Goal: Task Accomplishment & Management: Manage account settings

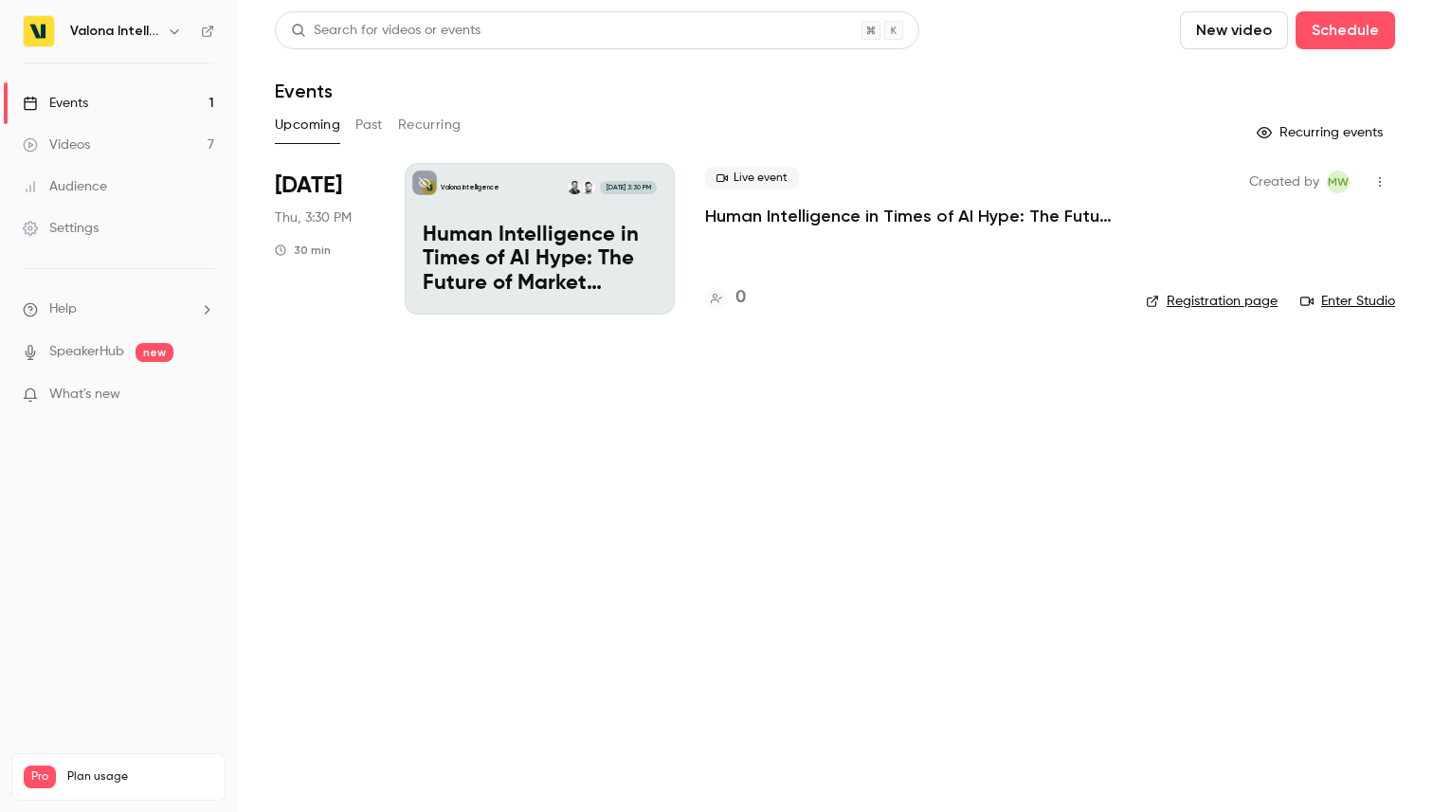
click at [425, 185] on icon at bounding box center [424, 182] width 11 height 11
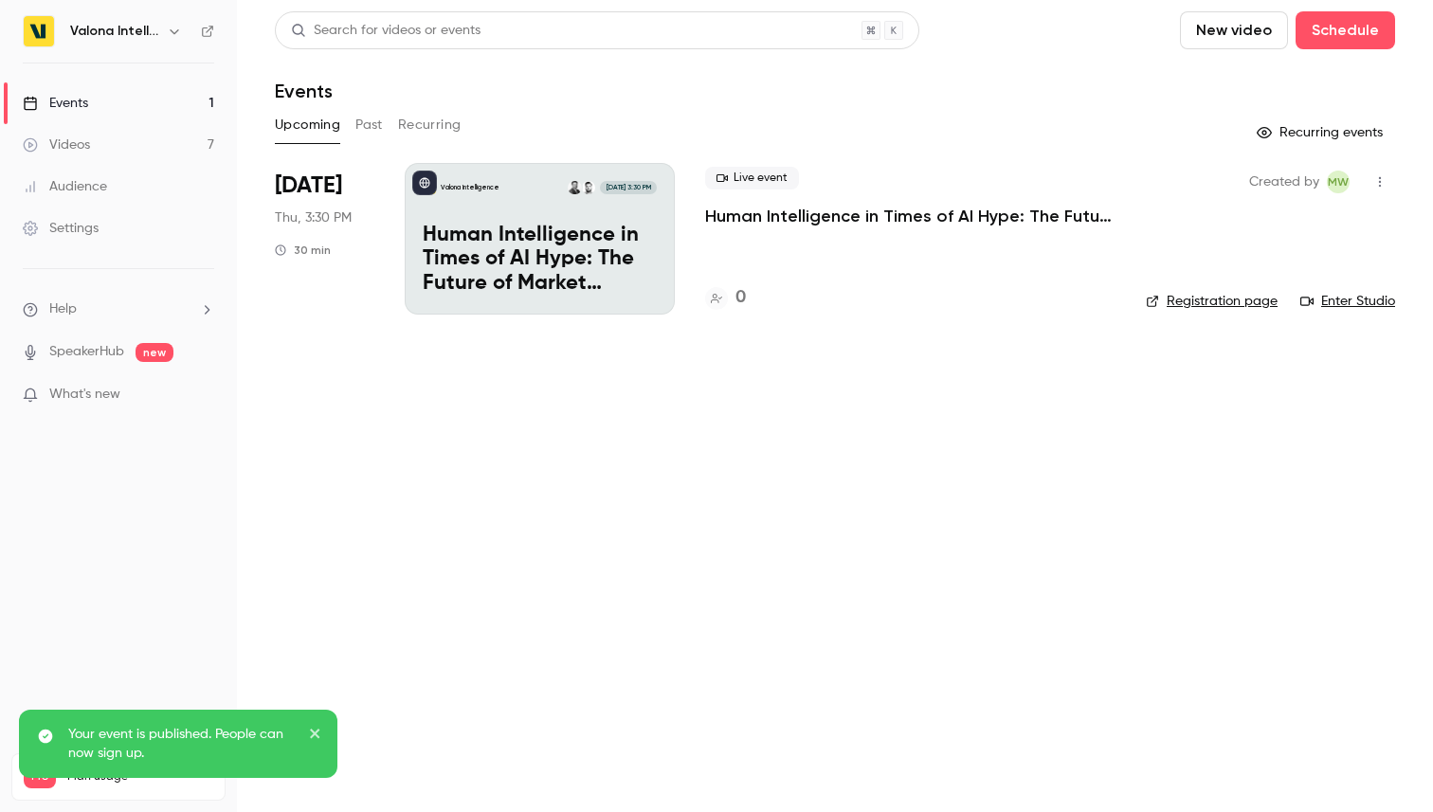
click at [745, 213] on p "Human Intelligence in Times of AI Hype: The Future of Market Intelligence" at bounding box center [910, 216] width 410 height 23
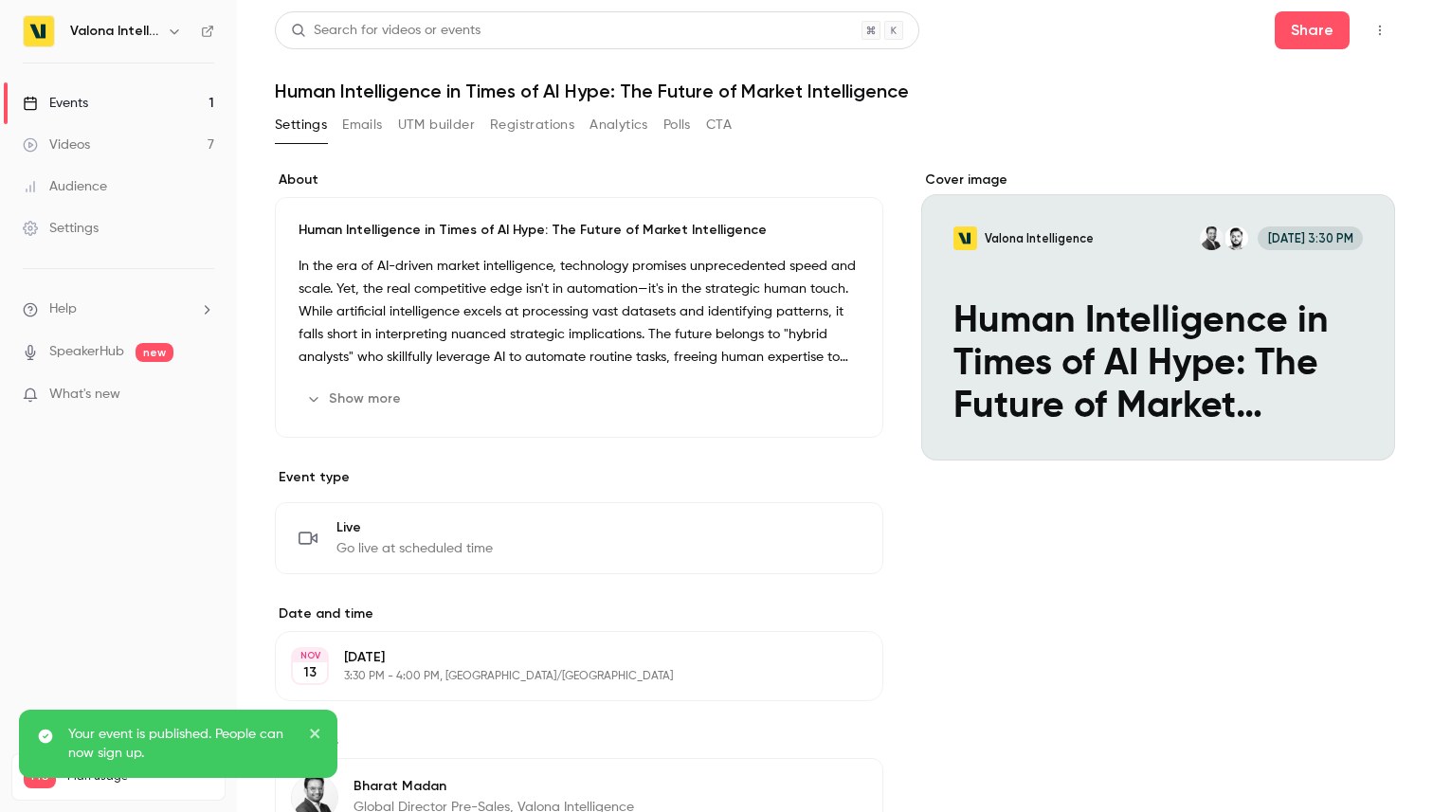
click at [363, 118] on button "Emails" at bounding box center [362, 125] width 40 height 30
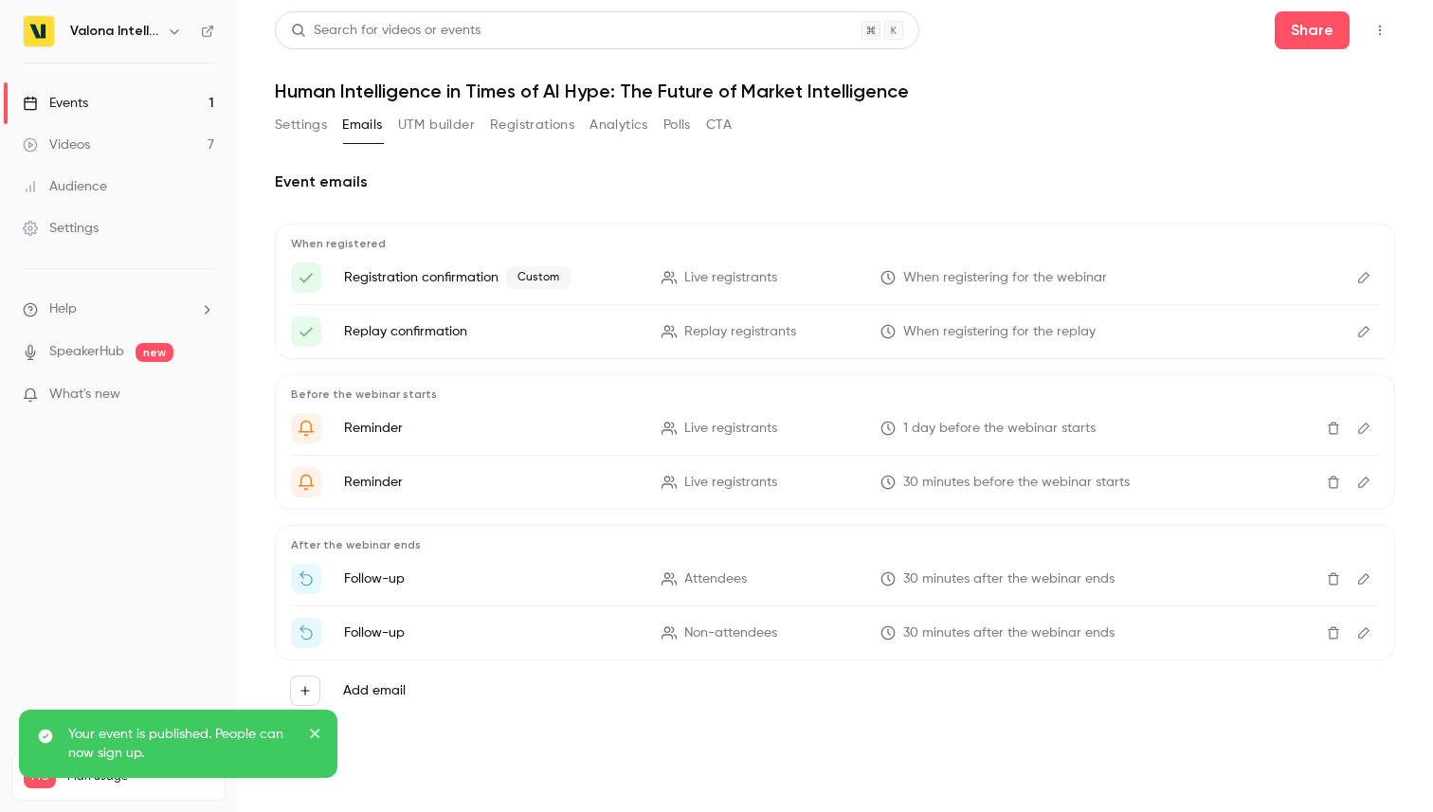
click at [442, 275] on p "Registration confirmation Custom" at bounding box center [491, 277] width 295 height 23
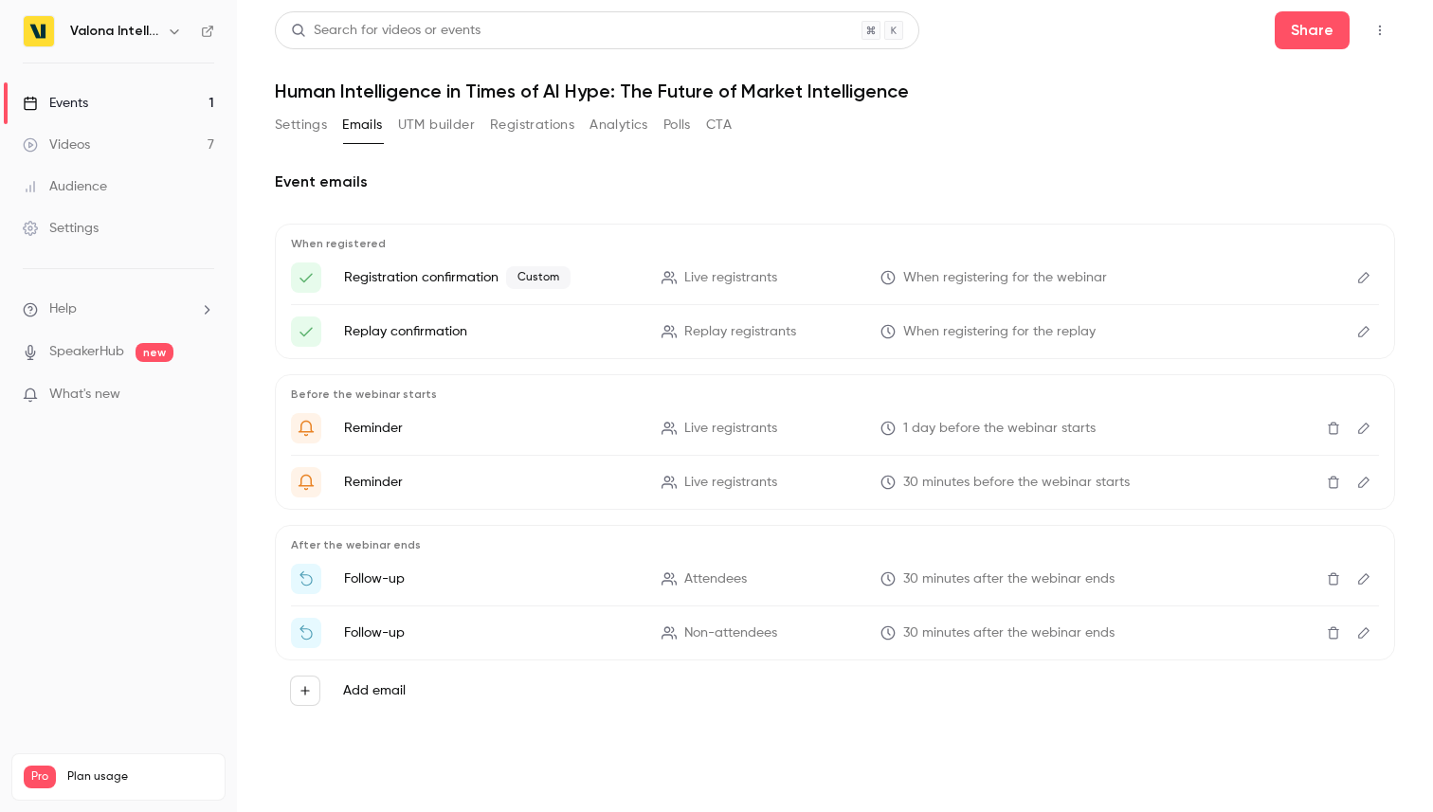
click at [1371, 279] on button "Edit" at bounding box center [1363, 277] width 30 height 30
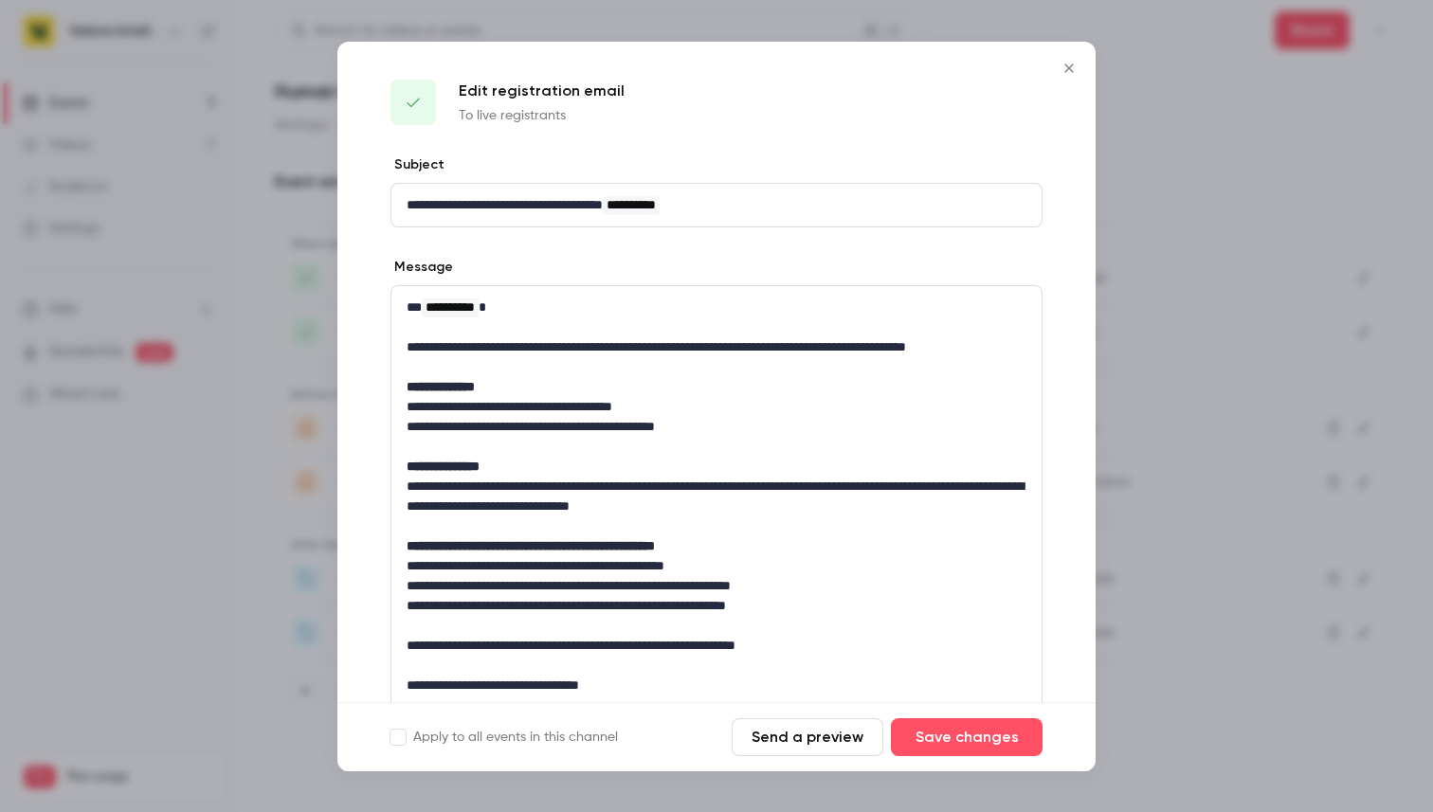
click at [654, 461] on p "**********" at bounding box center [716, 467] width 620 height 20
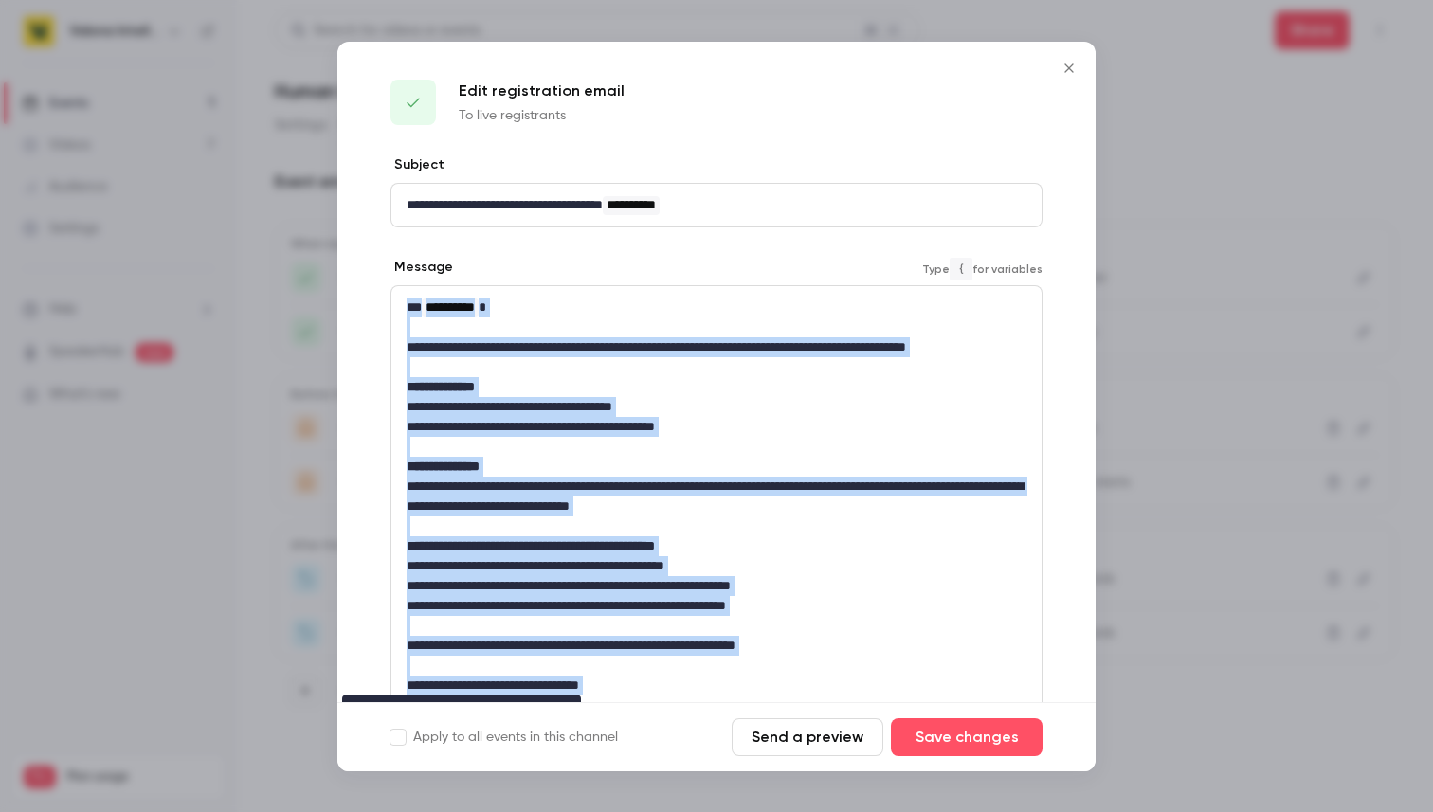
copy div "**********"
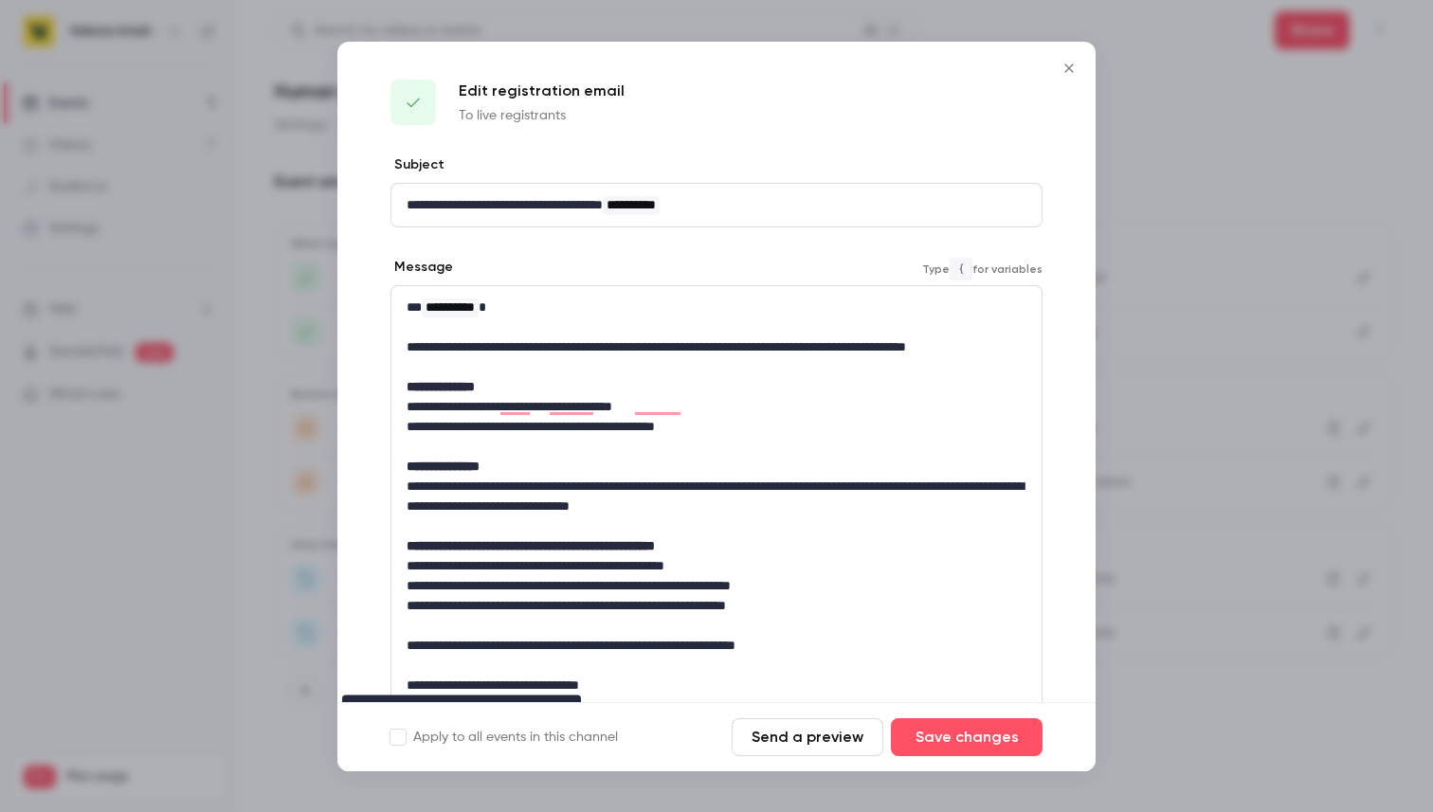
click at [742, 208] on p "**********" at bounding box center [716, 205] width 620 height 20
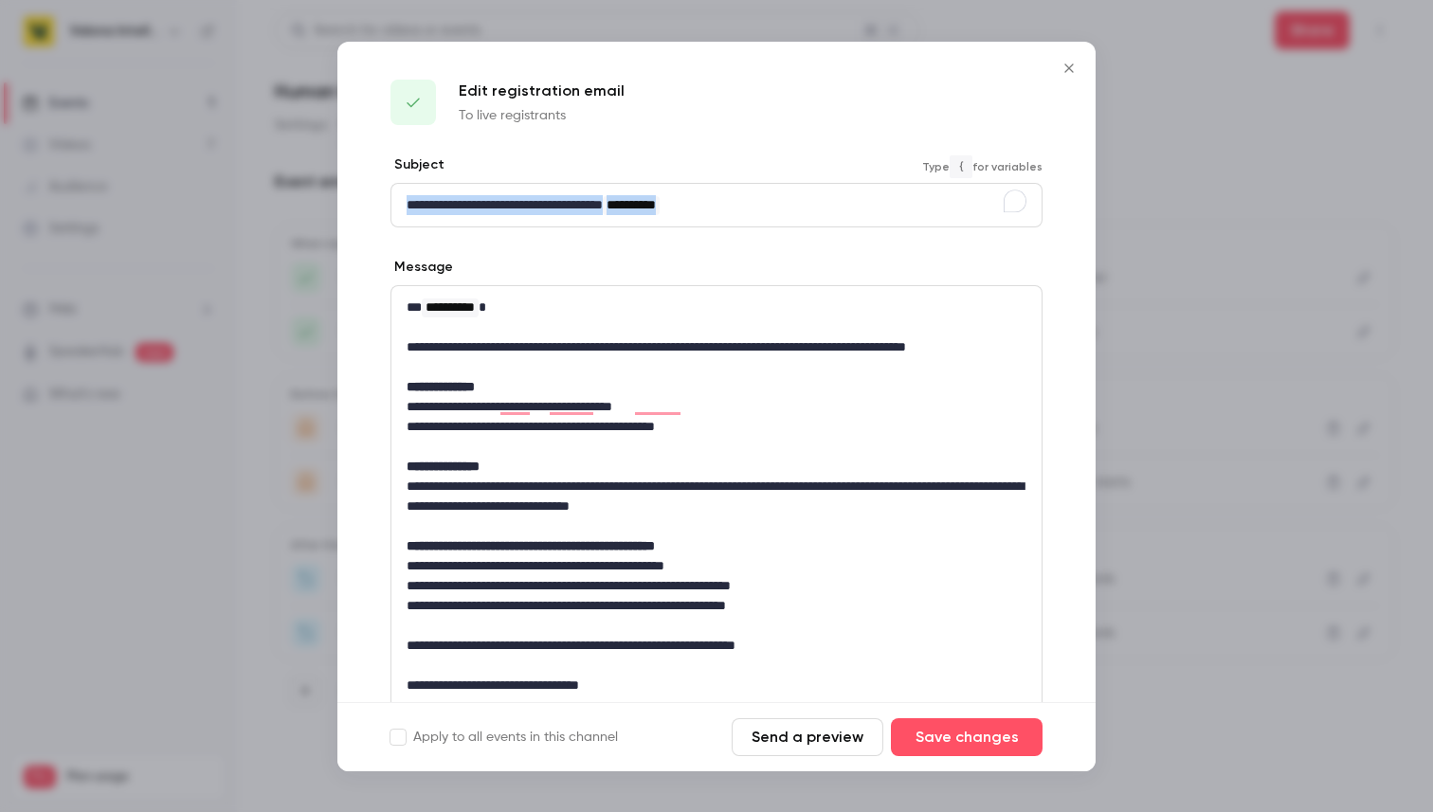
copy p "**********"
click at [627, 344] on p "**********" at bounding box center [716, 347] width 620 height 20
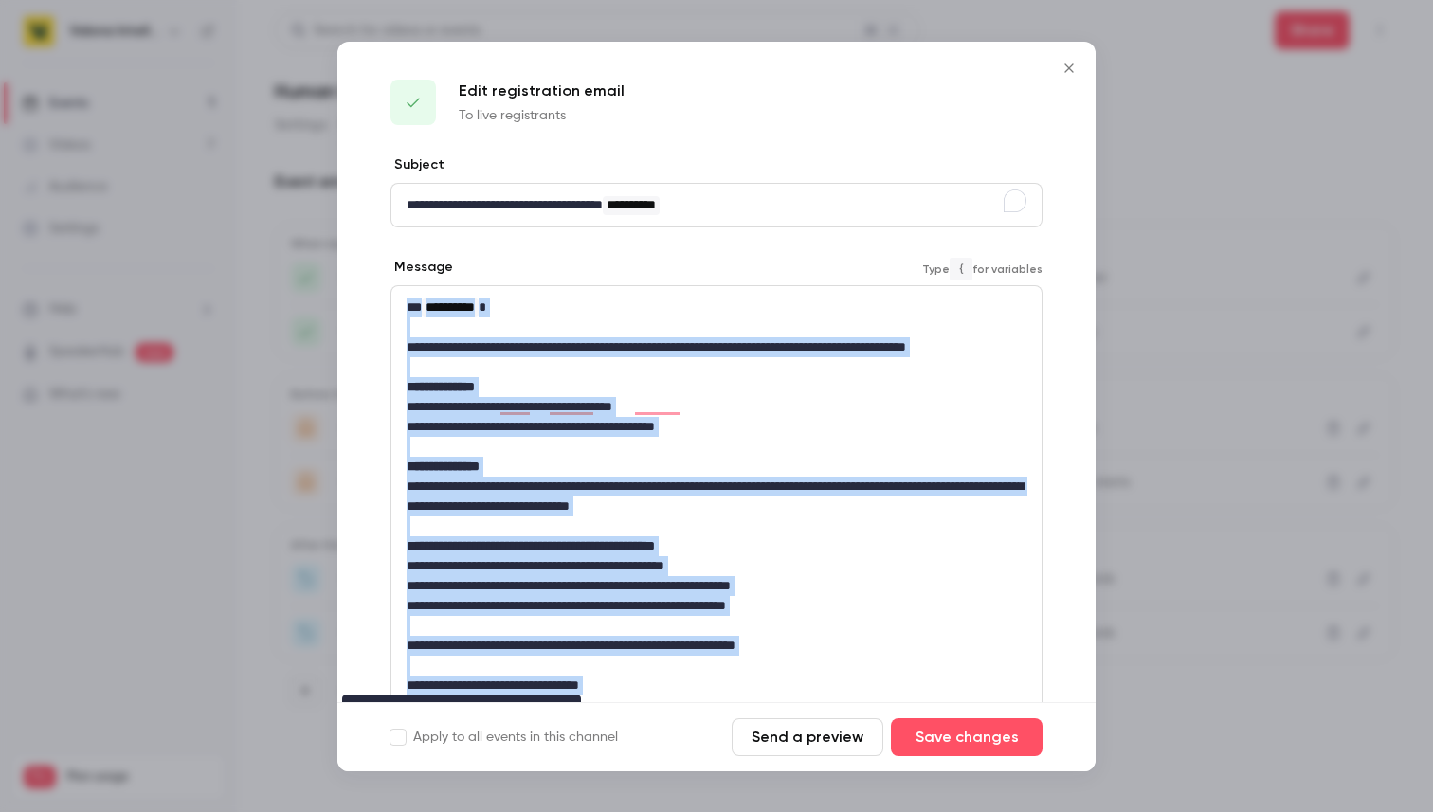
copy div "**********"
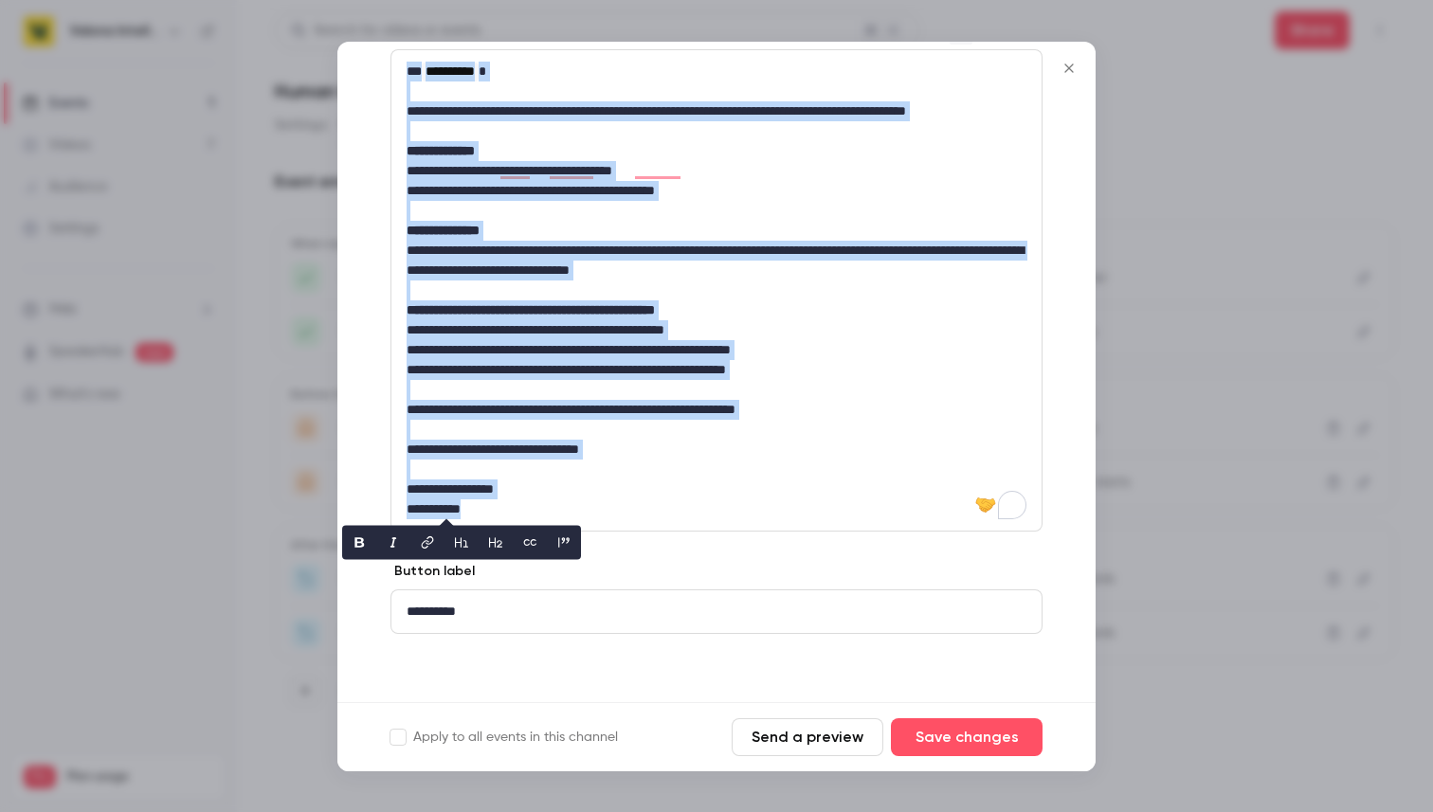
click at [1069, 67] on icon "Close" at bounding box center [1068, 67] width 9 height 9
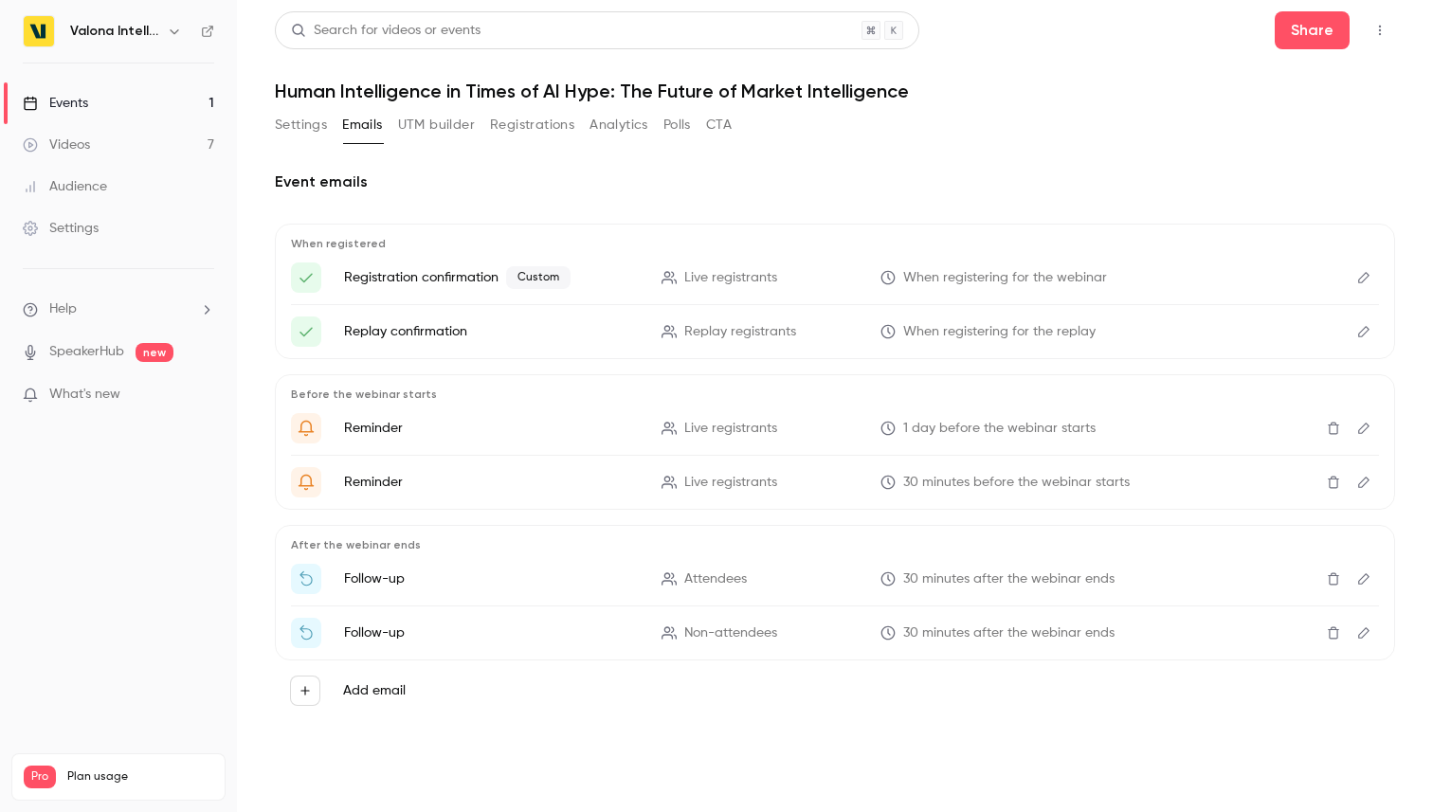
click at [92, 149] on link "Videos 7" at bounding box center [118, 145] width 237 height 42
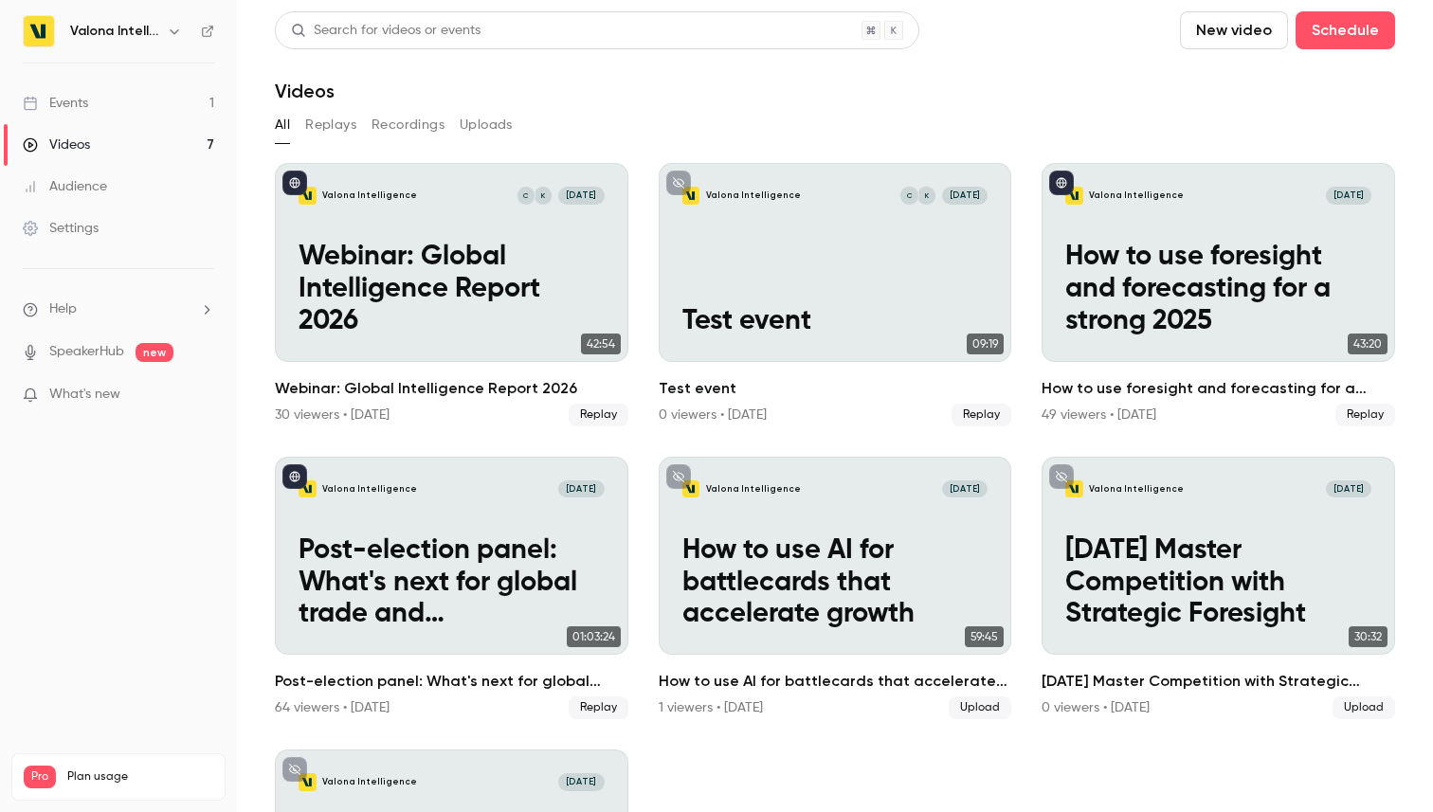
click at [86, 105] on div "Events" at bounding box center [55, 103] width 65 height 19
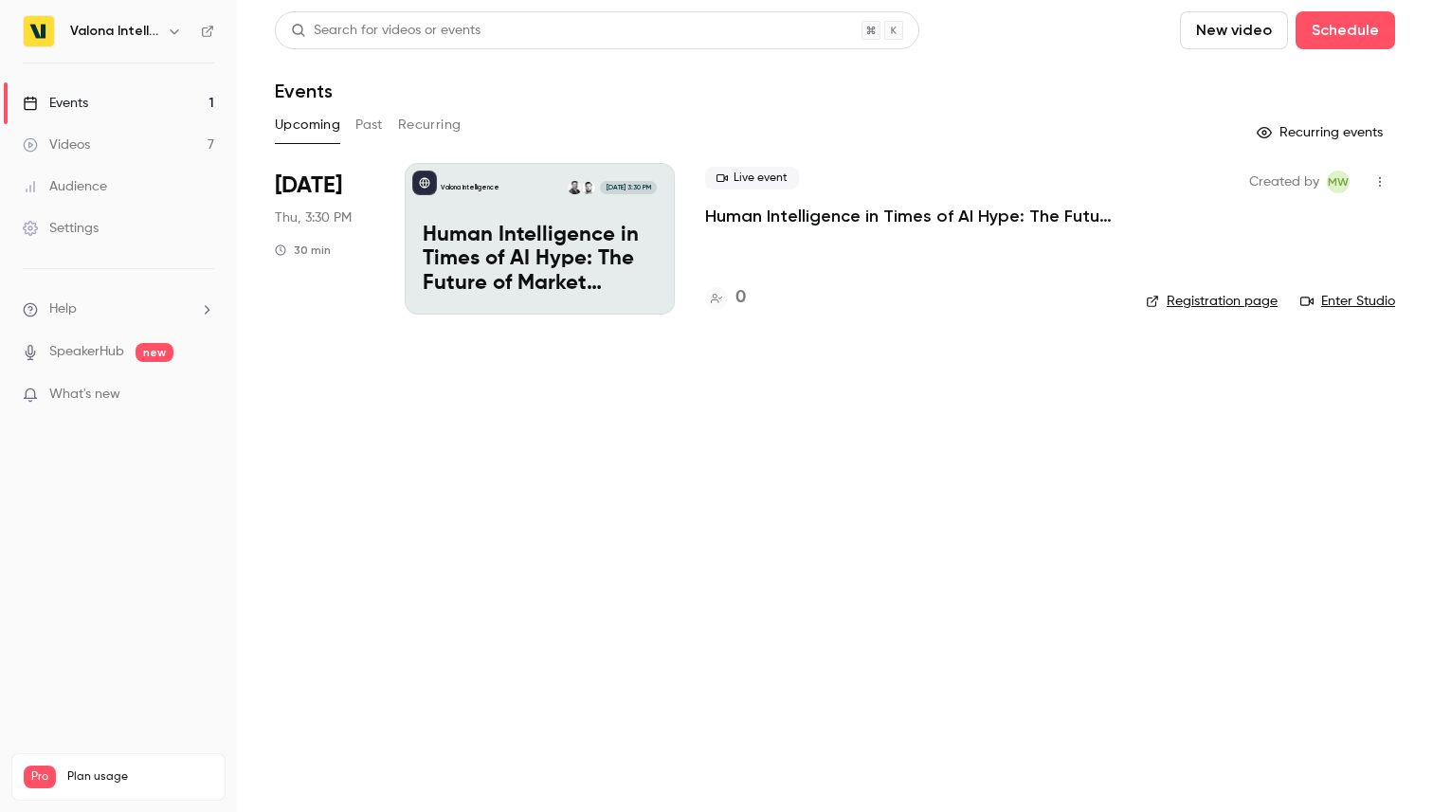
click at [537, 238] on p "Human Intelligence in Times of AI Hype: The Future of Market Intelligence" at bounding box center [540, 260] width 234 height 73
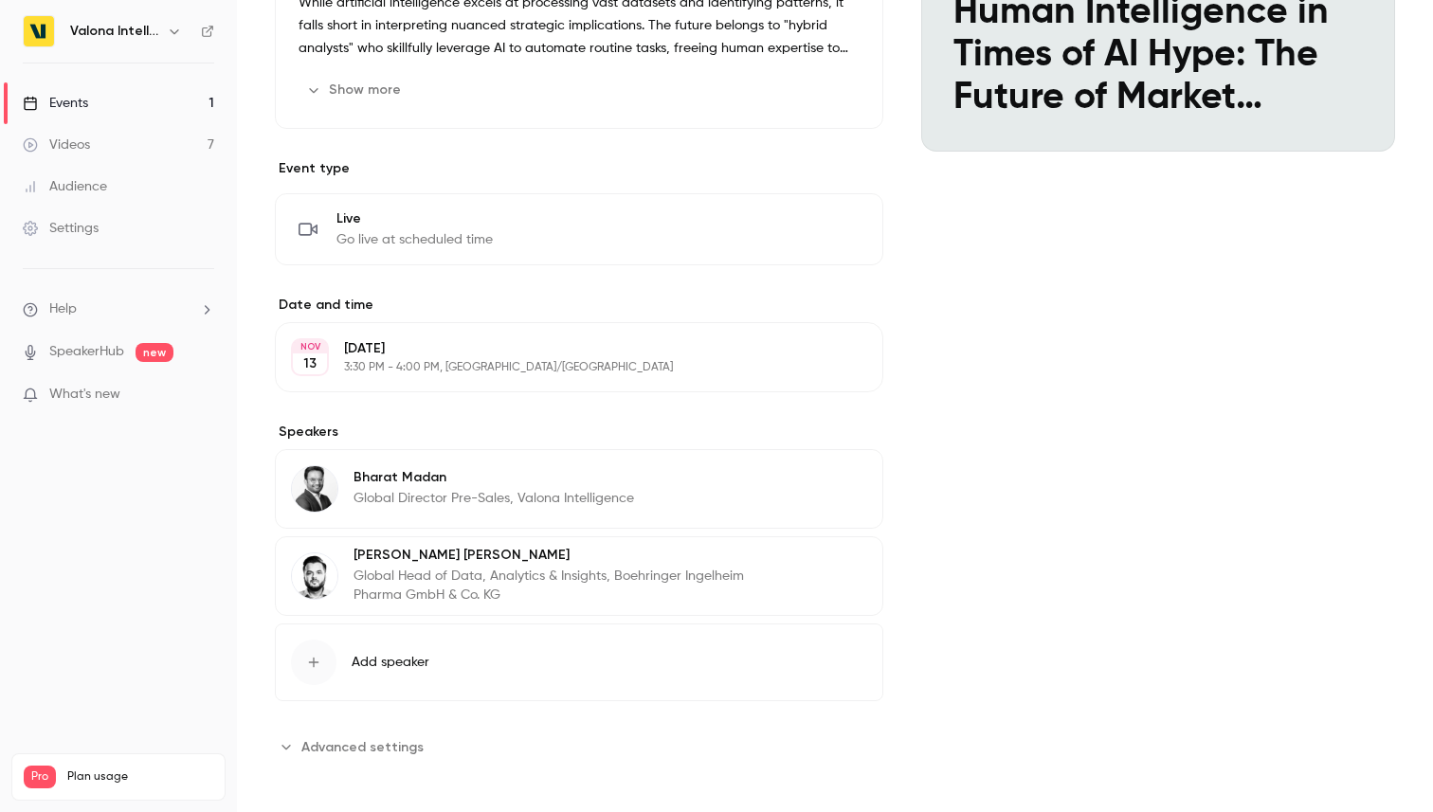
scroll to position [316, 0]
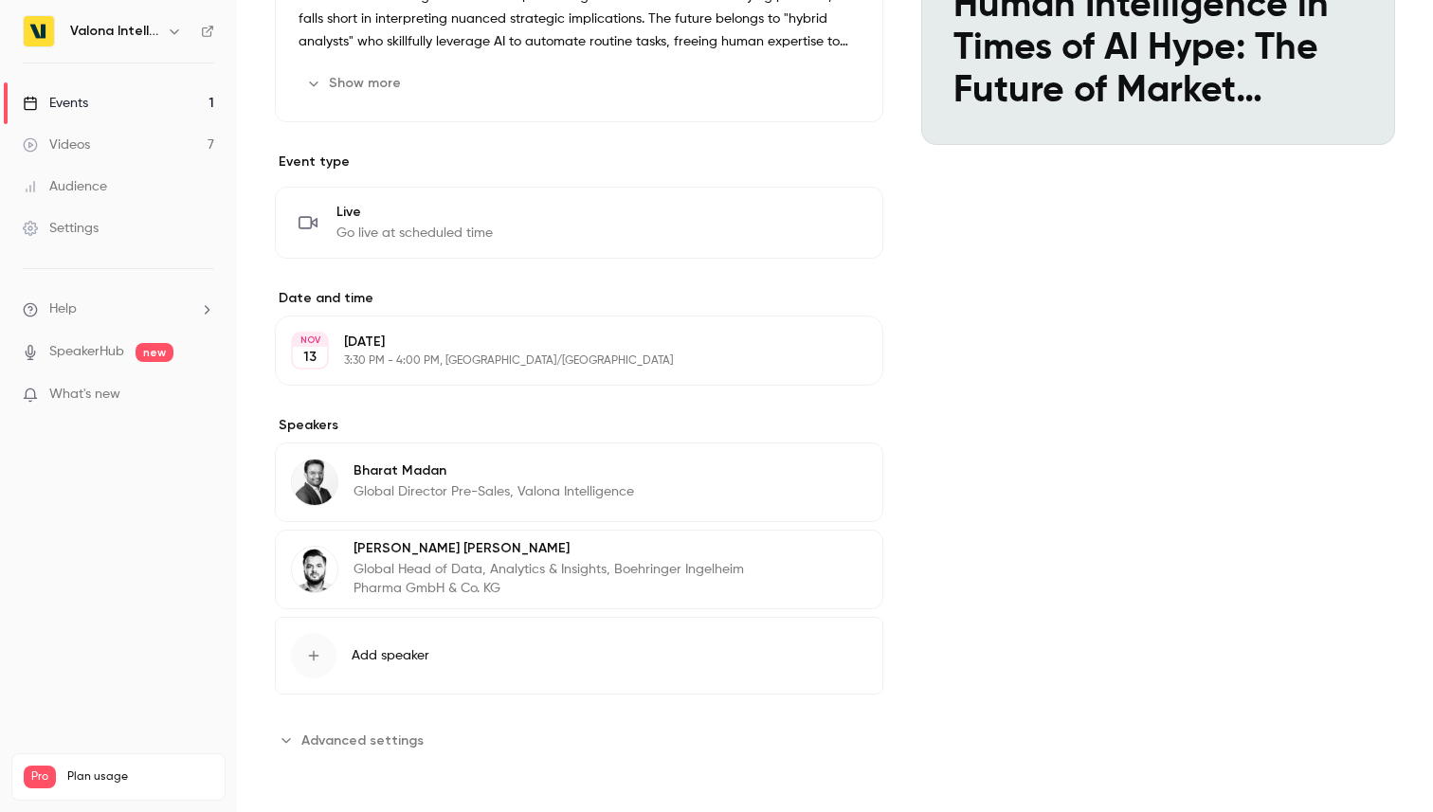
click at [339, 740] on span "Advanced settings" at bounding box center [362, 741] width 122 height 20
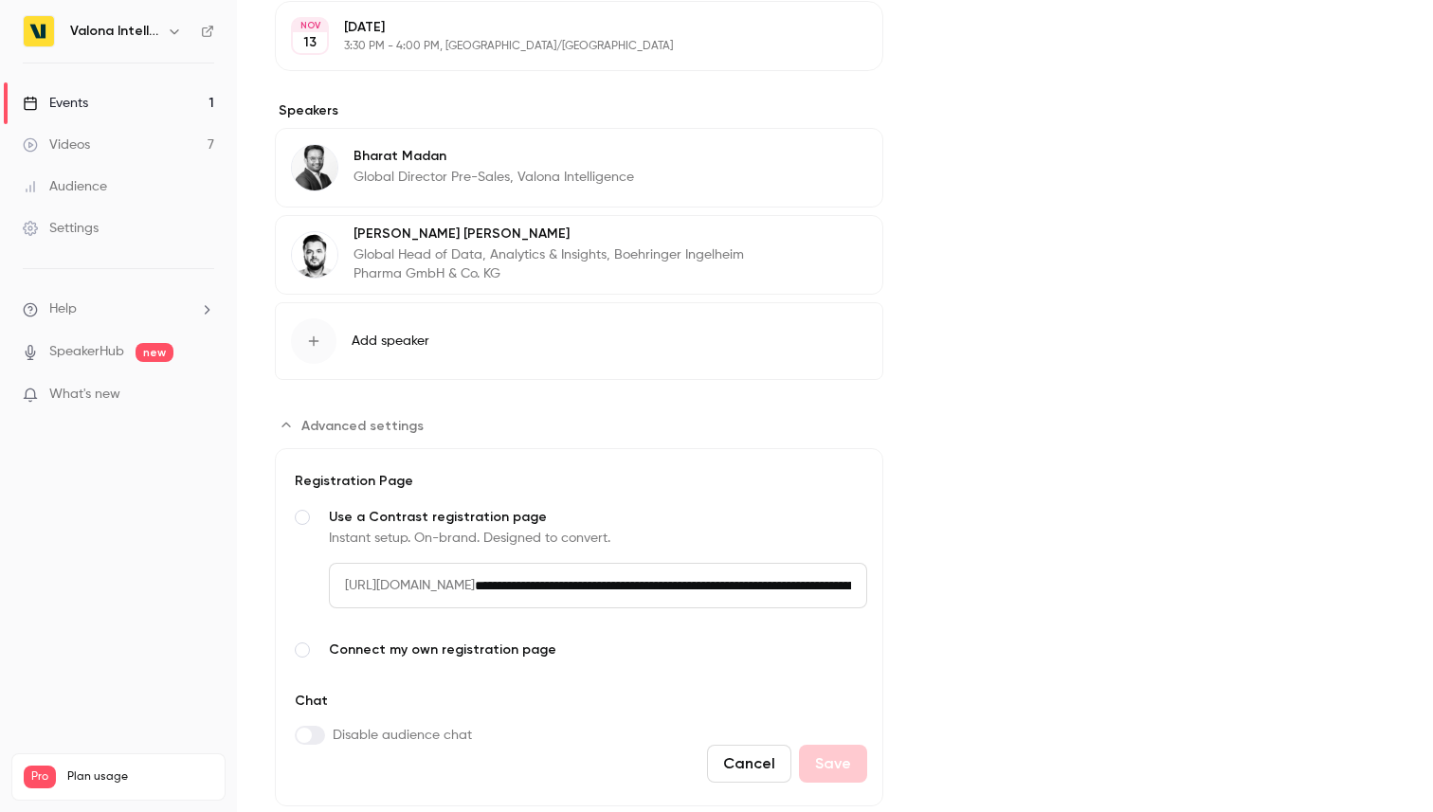
scroll to position [681, 0]
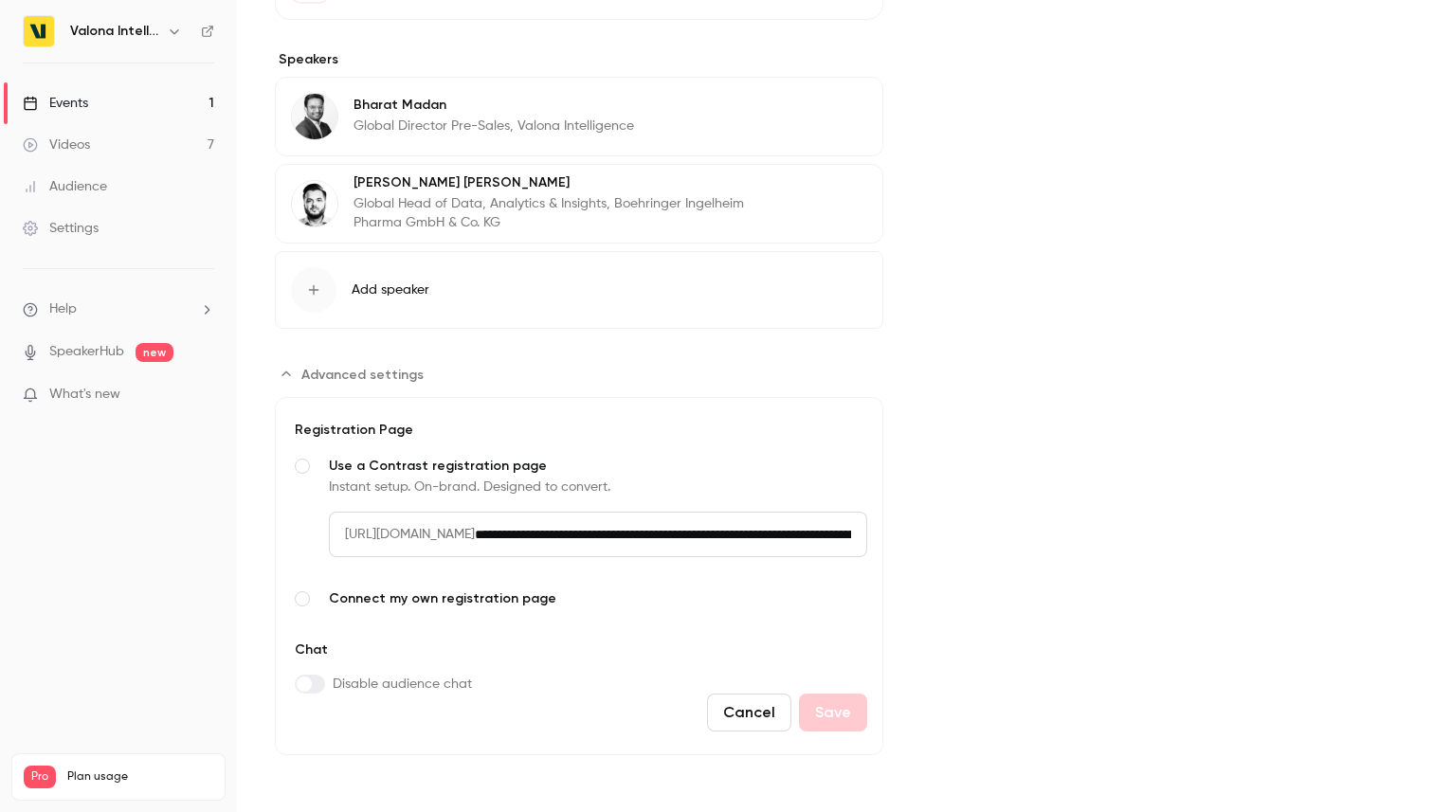
click at [418, 599] on span "Connect my own registration page" at bounding box center [598, 598] width 538 height 19
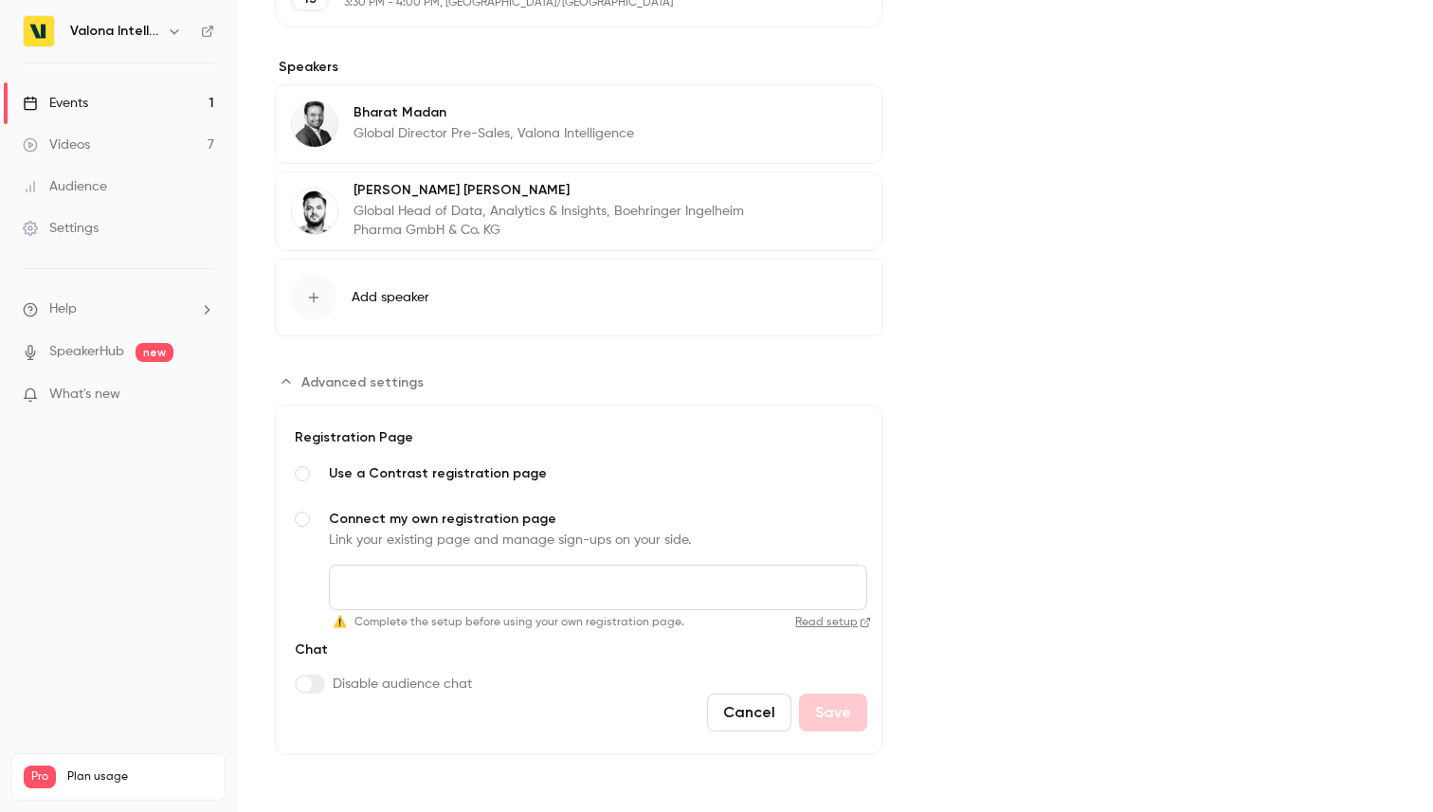
scroll to position [674, 0]
click at [602, 589] on input "Connect my own registration page Link your existing page and manage sign-ups on…" at bounding box center [598, 587] width 538 height 45
paste input "**********"
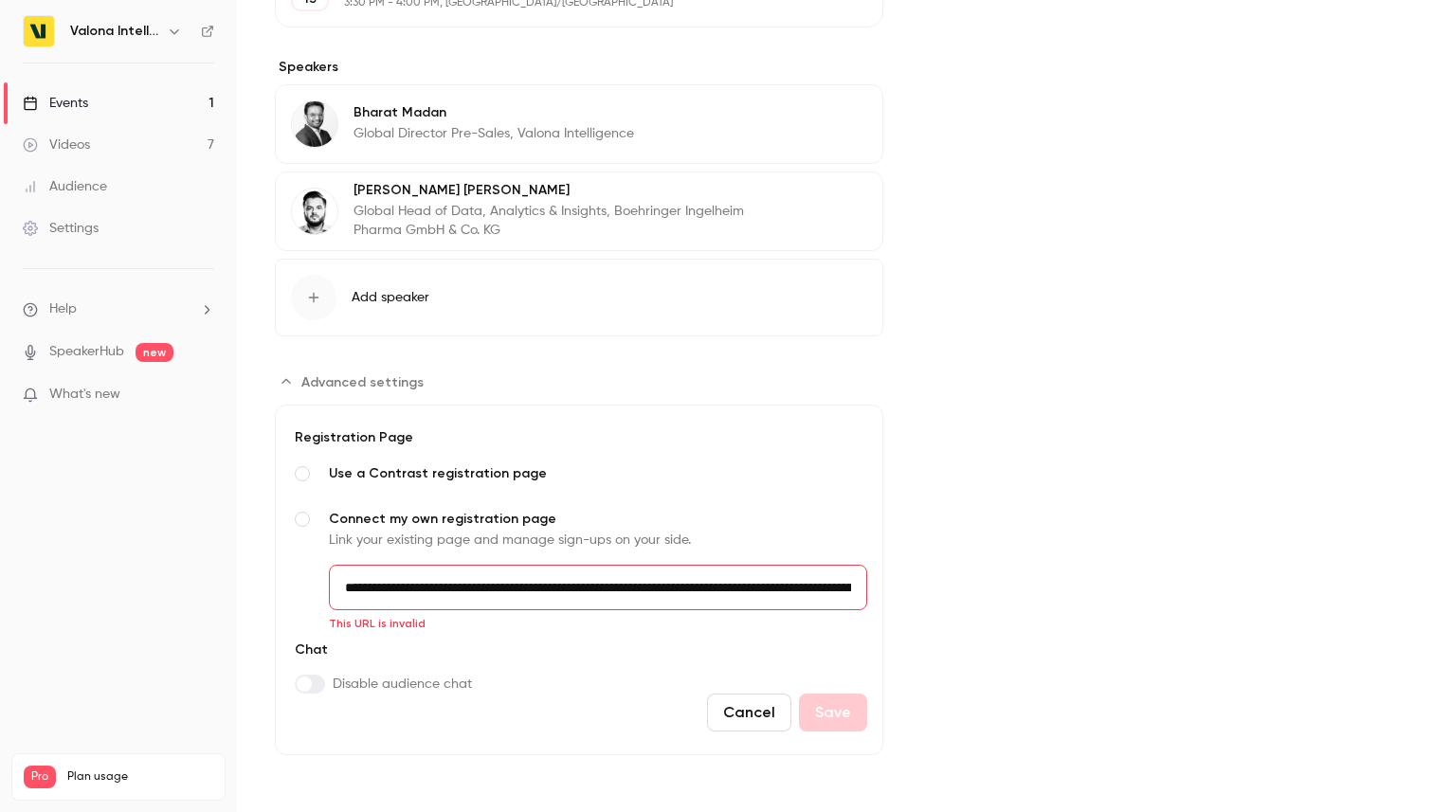
scroll to position [0, 280]
type input "**********"
click at [841, 427] on form "**********" at bounding box center [579, 580] width 608 height 351
click at [832, 623] on link "Read setup" at bounding box center [781, 622] width 179 height 15
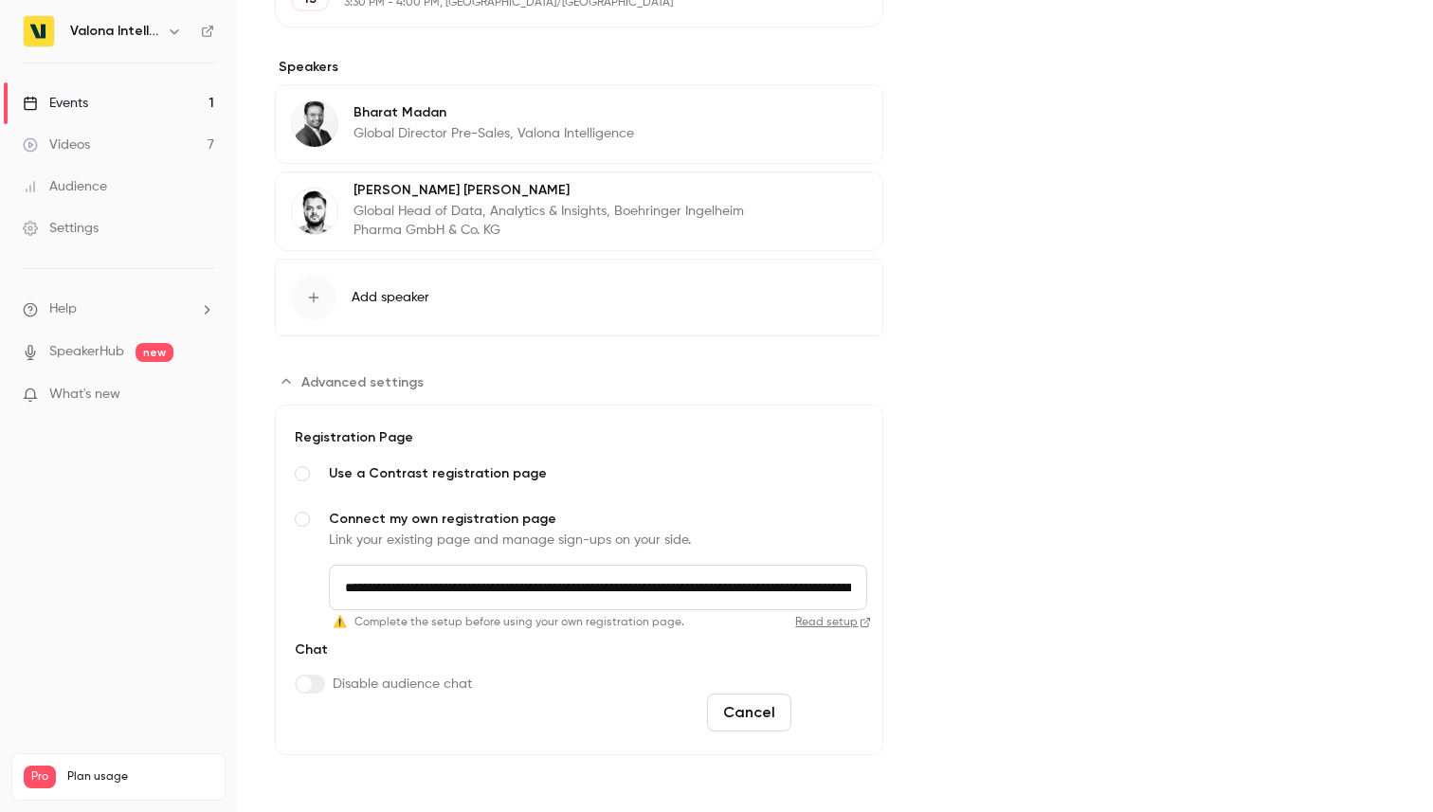
click at [824, 714] on button "Save" at bounding box center [833, 713] width 68 height 38
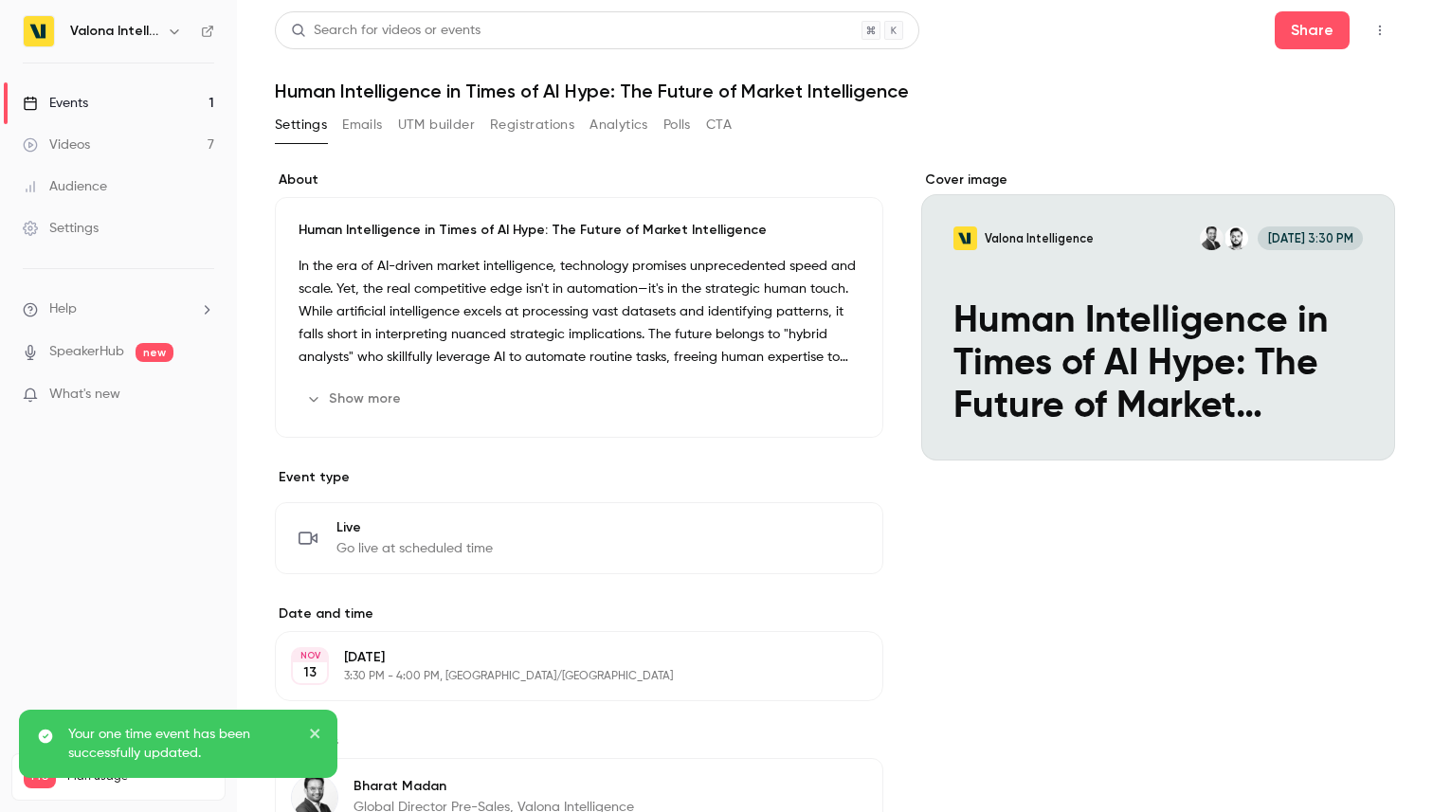
click at [350, 130] on button "Emails" at bounding box center [362, 125] width 40 height 30
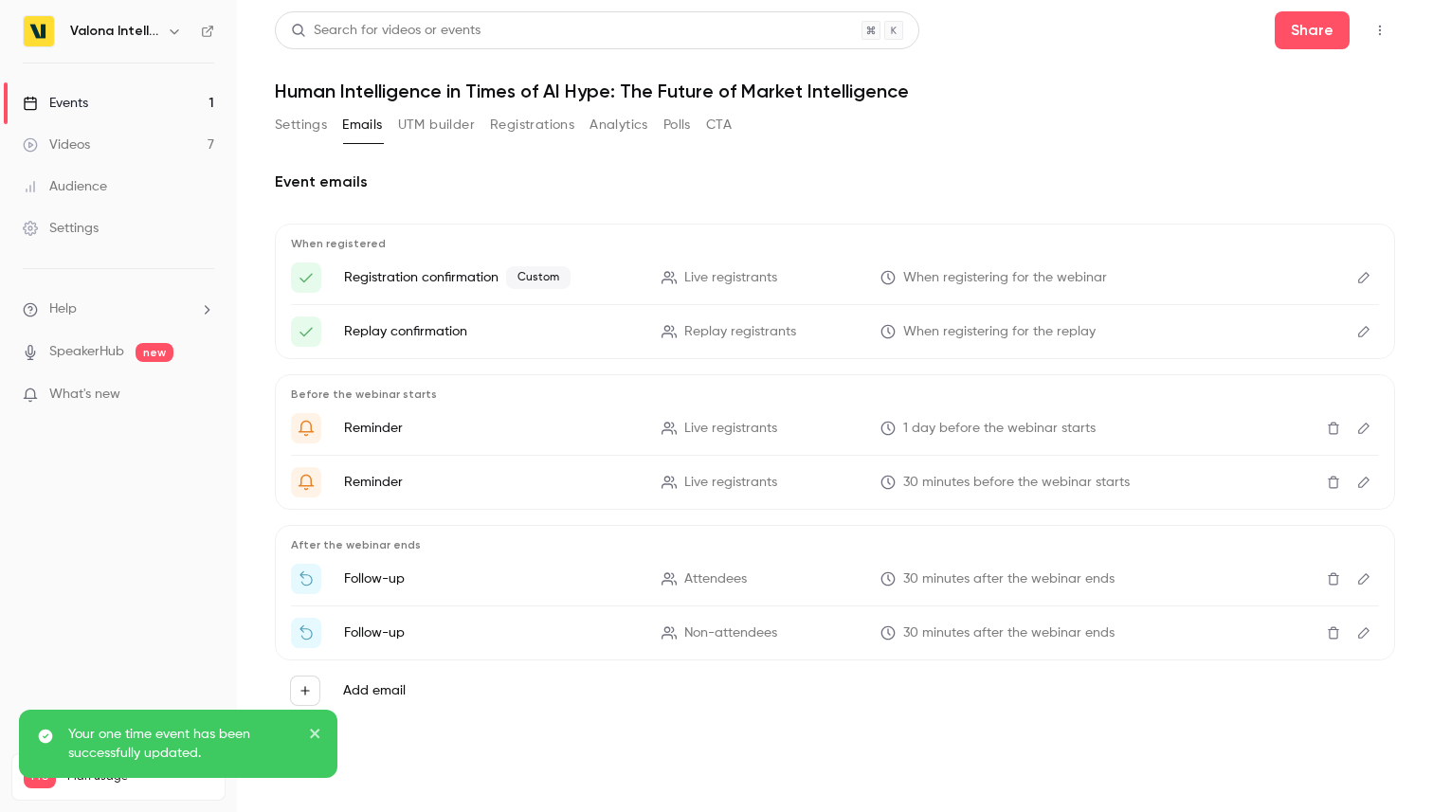
click at [311, 130] on button "Settings" at bounding box center [301, 125] width 52 height 30
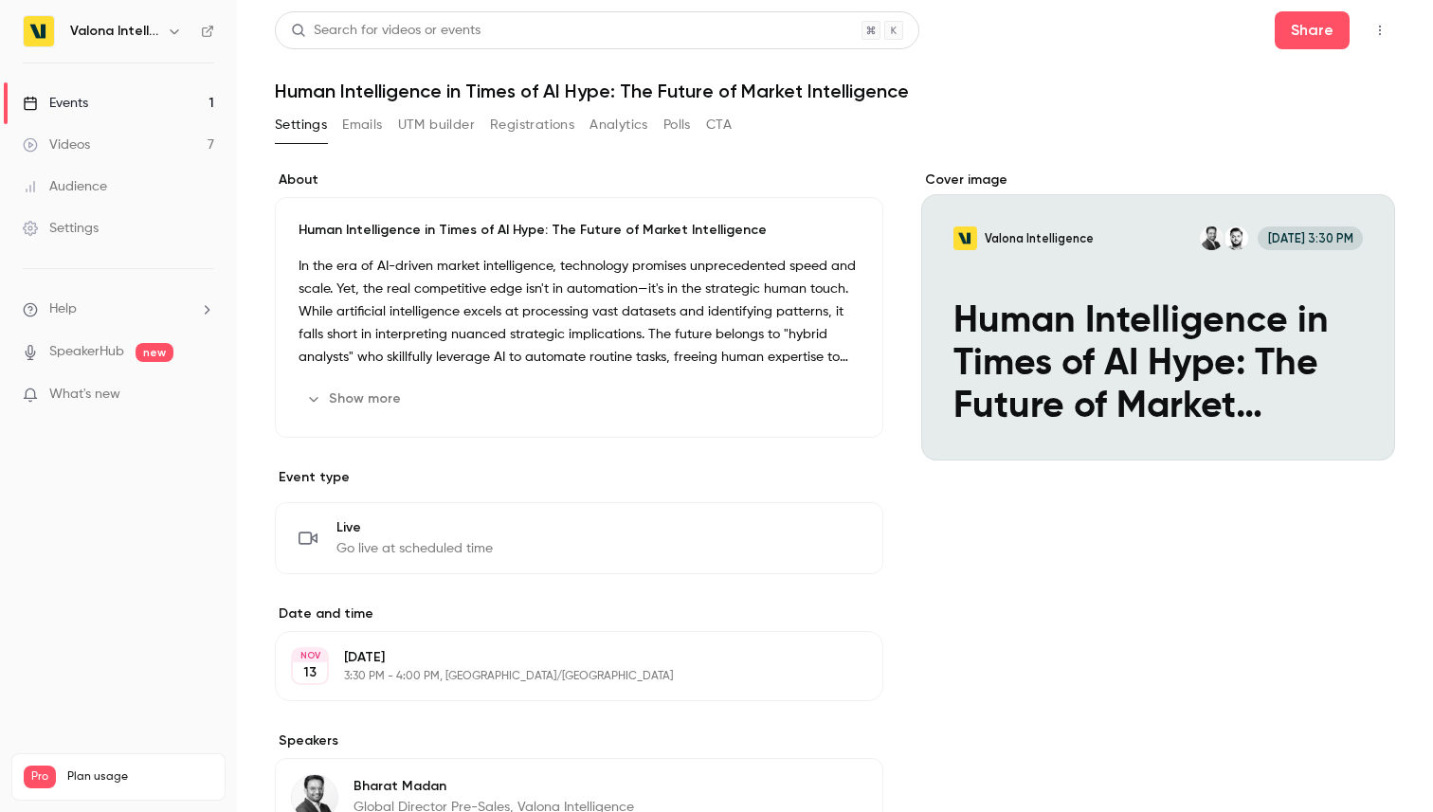
click at [119, 101] on link "Events 1" at bounding box center [118, 103] width 237 height 42
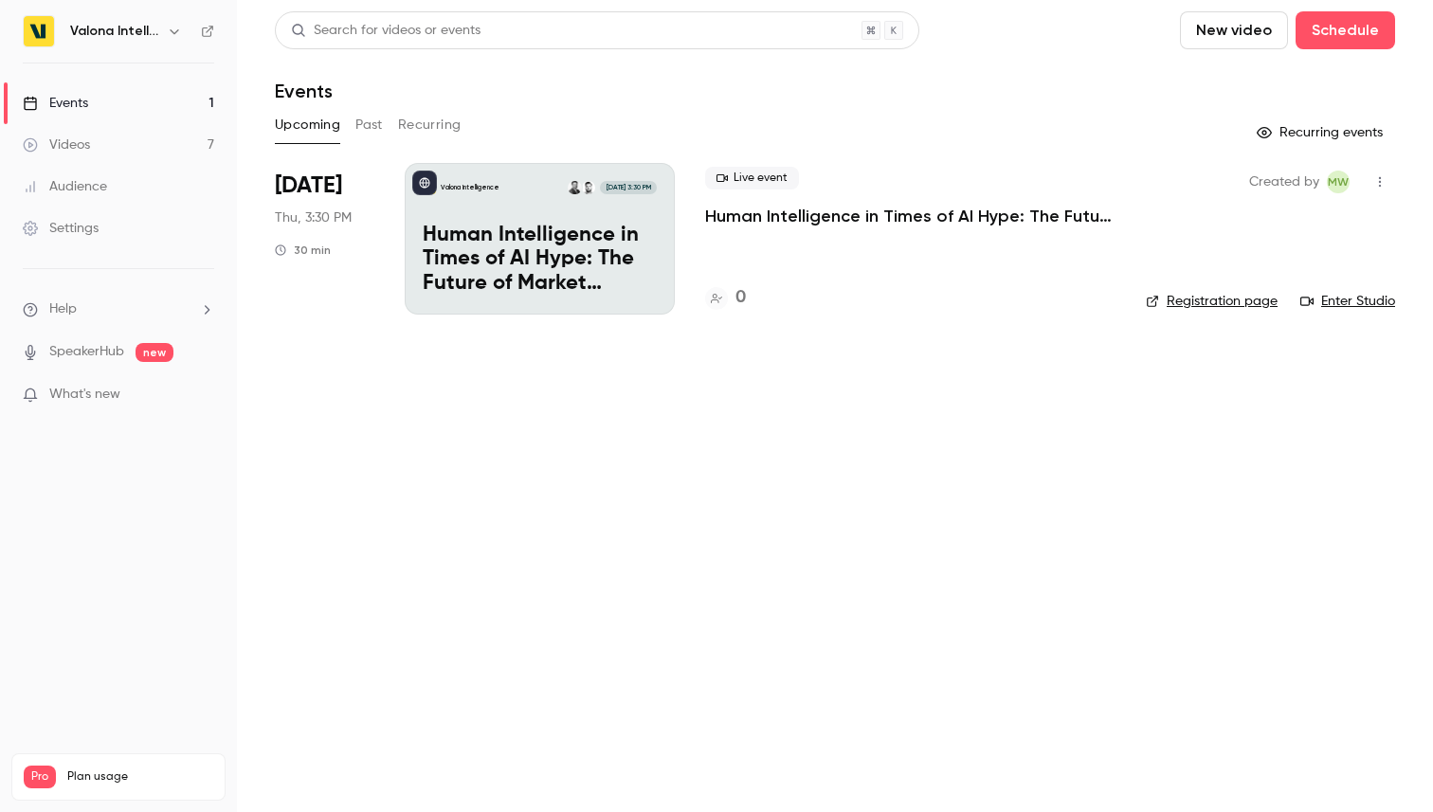
click at [808, 220] on p "Human Intelligence in Times of AI Hype: The Future of Market Intelligence" at bounding box center [910, 216] width 410 height 23
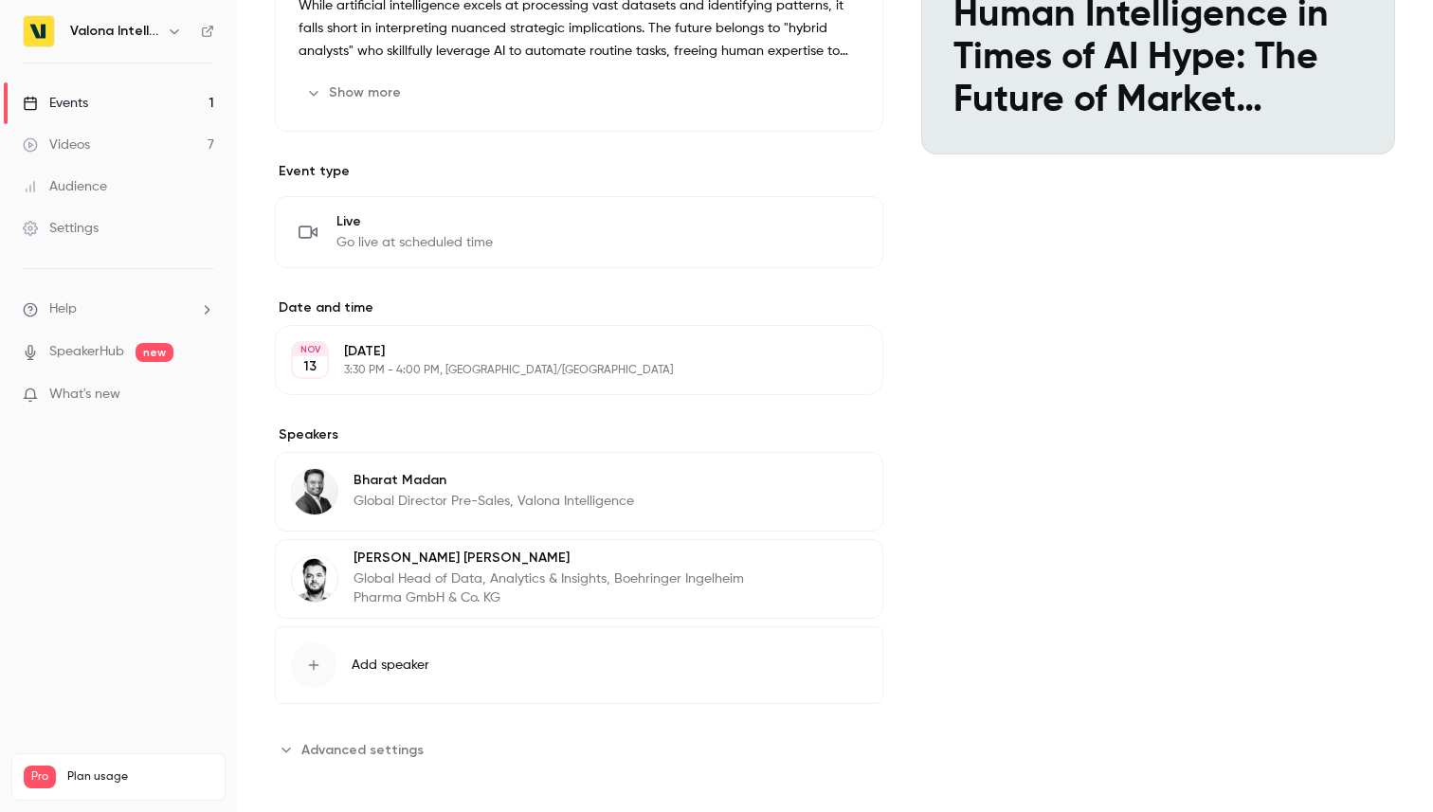
scroll to position [316, 0]
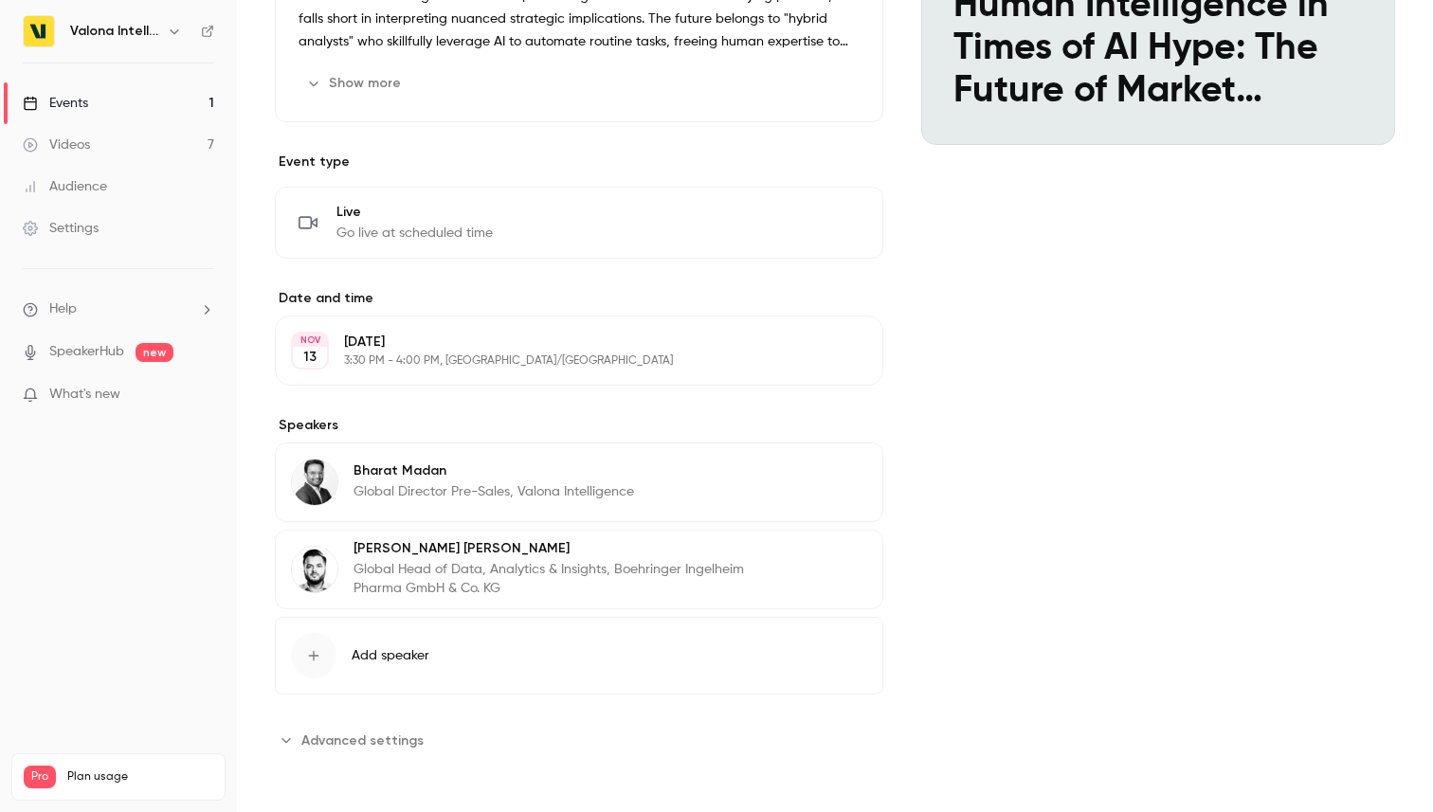
click at [343, 731] on span "Advanced settings" at bounding box center [362, 741] width 122 height 20
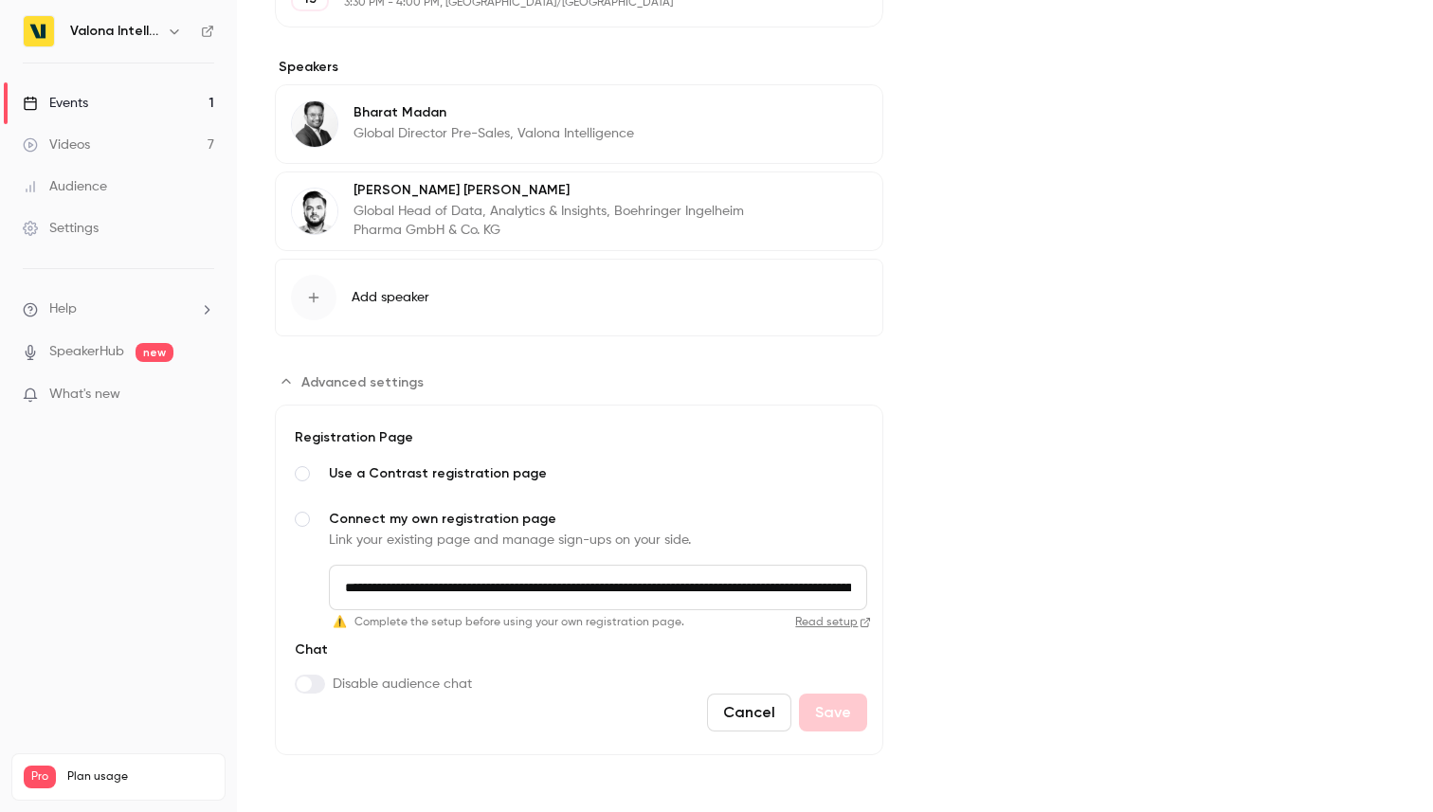
click at [830, 621] on link "Read setup" at bounding box center [781, 622] width 179 height 15
click at [135, 233] on link "Settings" at bounding box center [118, 229] width 237 height 42
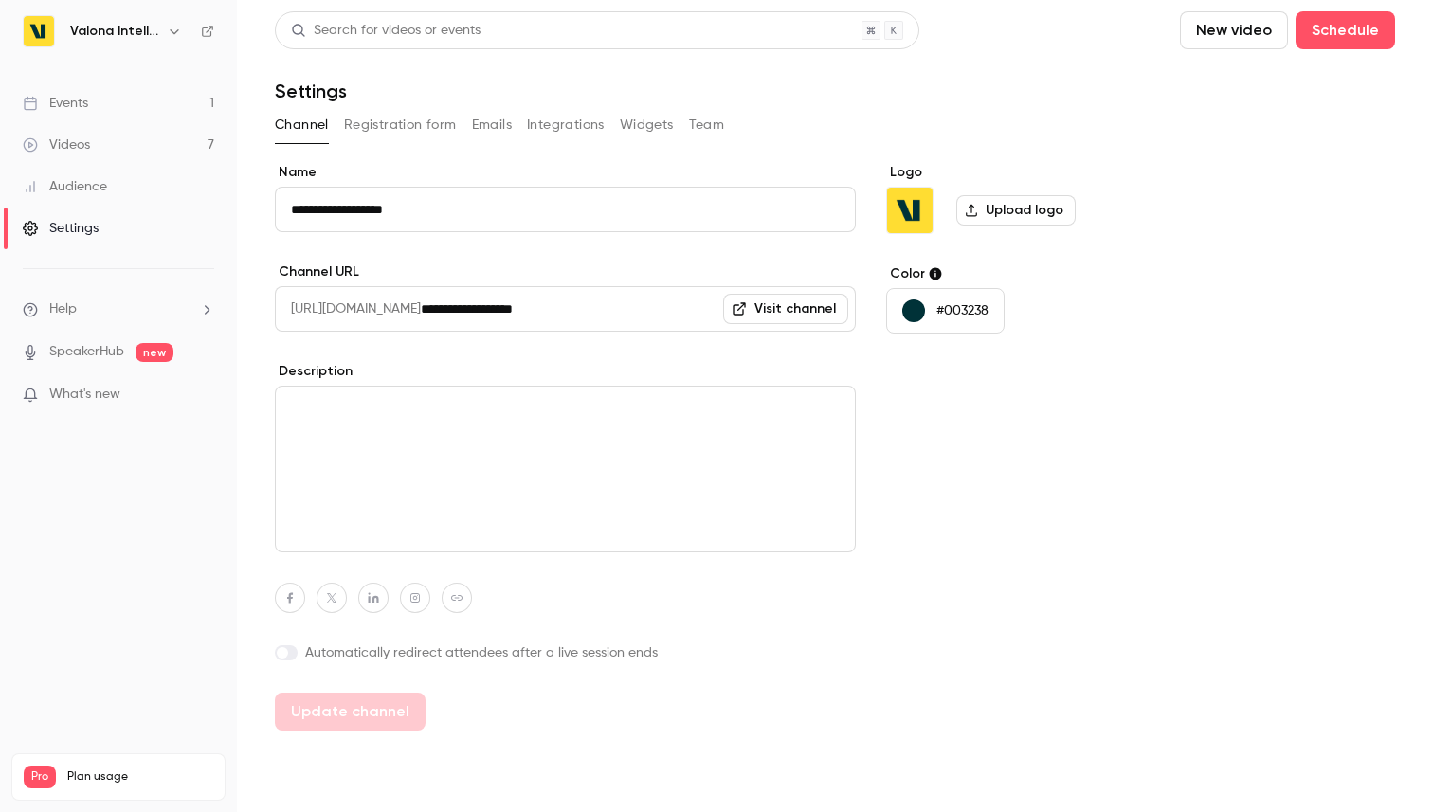
click at [555, 134] on button "Integrations" at bounding box center [566, 125] width 78 height 30
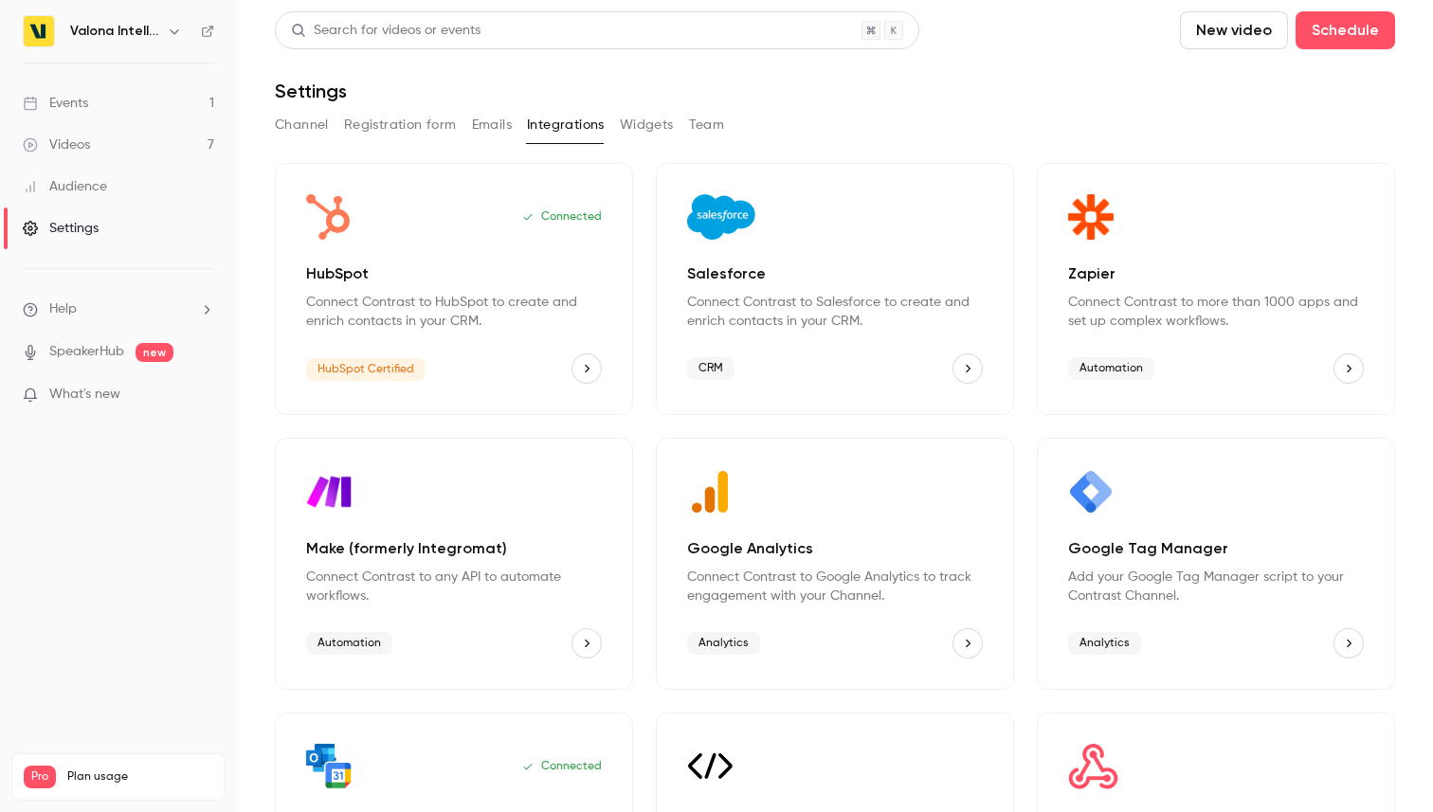
click at [581, 363] on icon "HubSpot" at bounding box center [586, 368] width 13 height 13
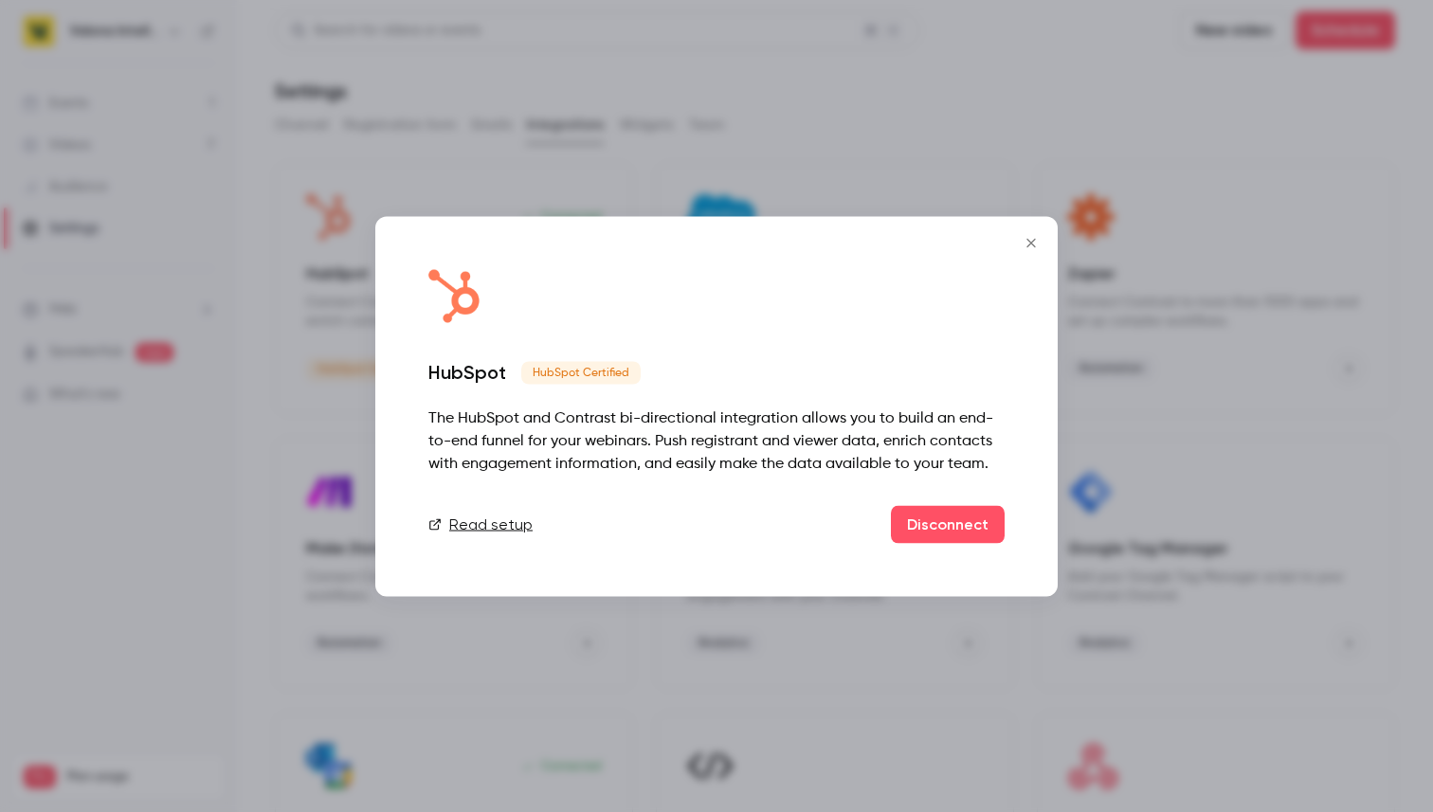
click at [1024, 247] on icon "Close" at bounding box center [1031, 242] width 23 height 15
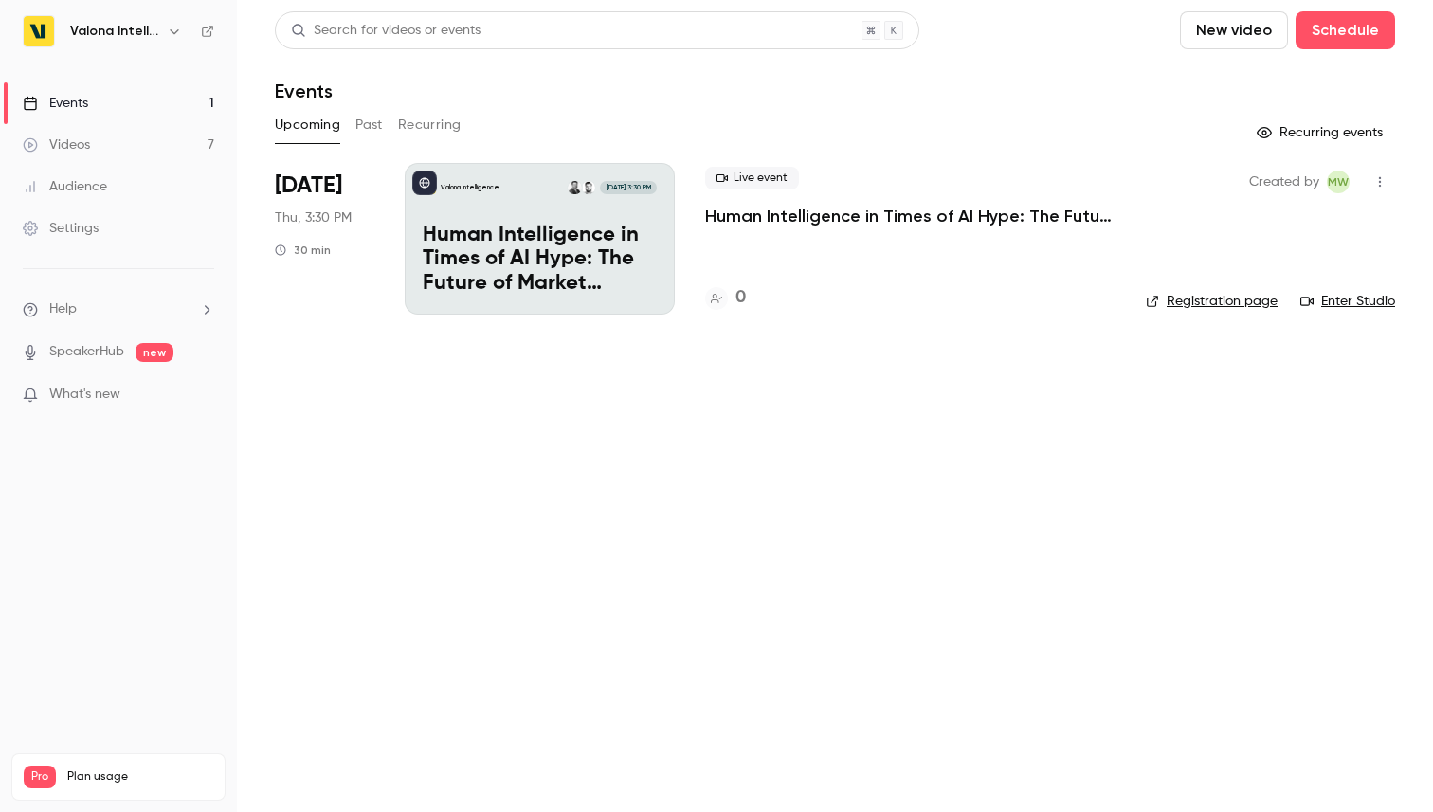
click at [154, 17] on div "Valona Intelligence" at bounding box center [118, 31] width 191 height 32
click at [154, 33] on h6 "Valona Intelligence" at bounding box center [114, 31] width 89 height 19
click at [178, 31] on icon "button" at bounding box center [174, 31] width 15 height 15
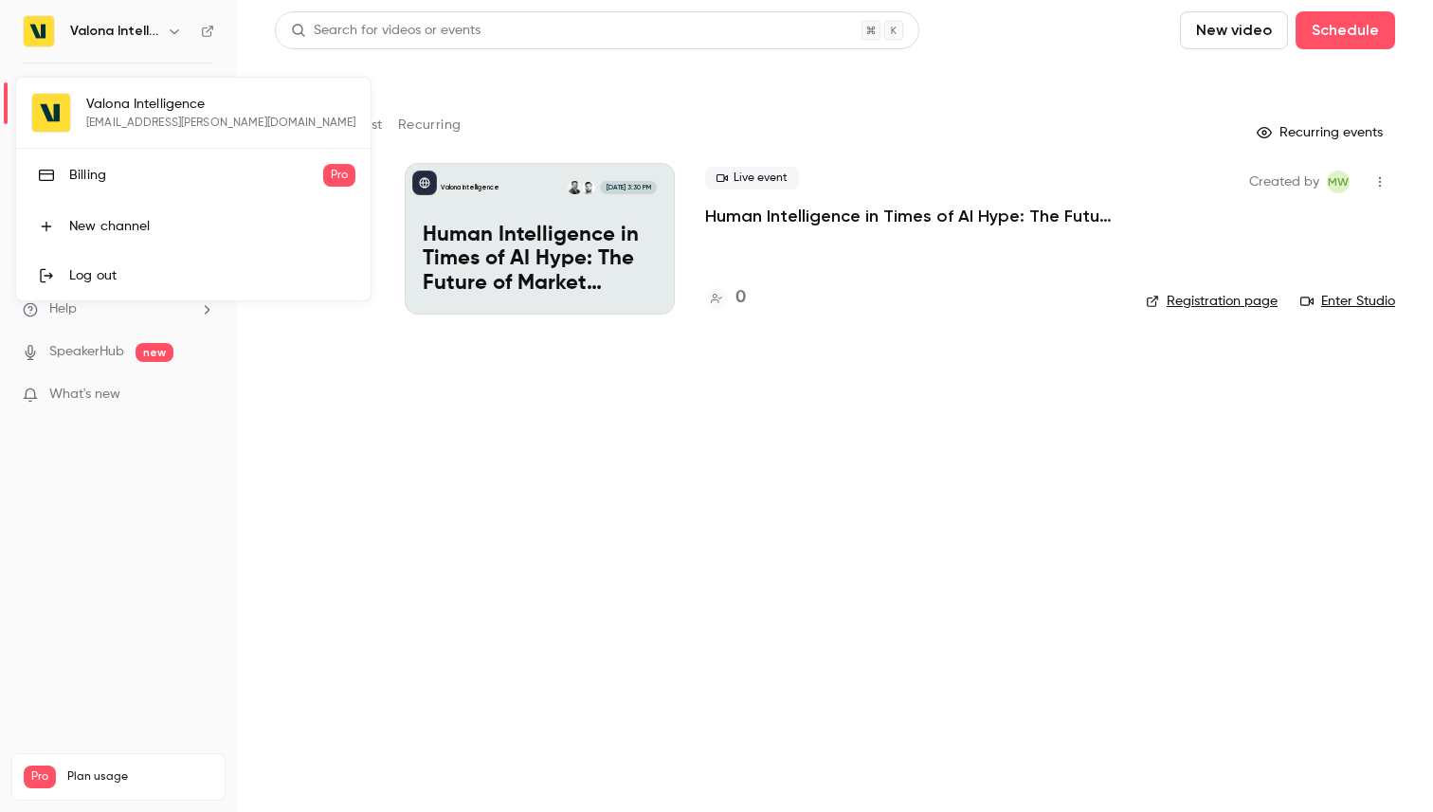
click at [181, 105] on div "Valona Intelligence [EMAIL_ADDRESS][PERSON_NAME][DOMAIN_NAME] Billing Pro New c…" at bounding box center [193, 189] width 354 height 223
click at [948, 122] on div at bounding box center [716, 406] width 1433 height 812
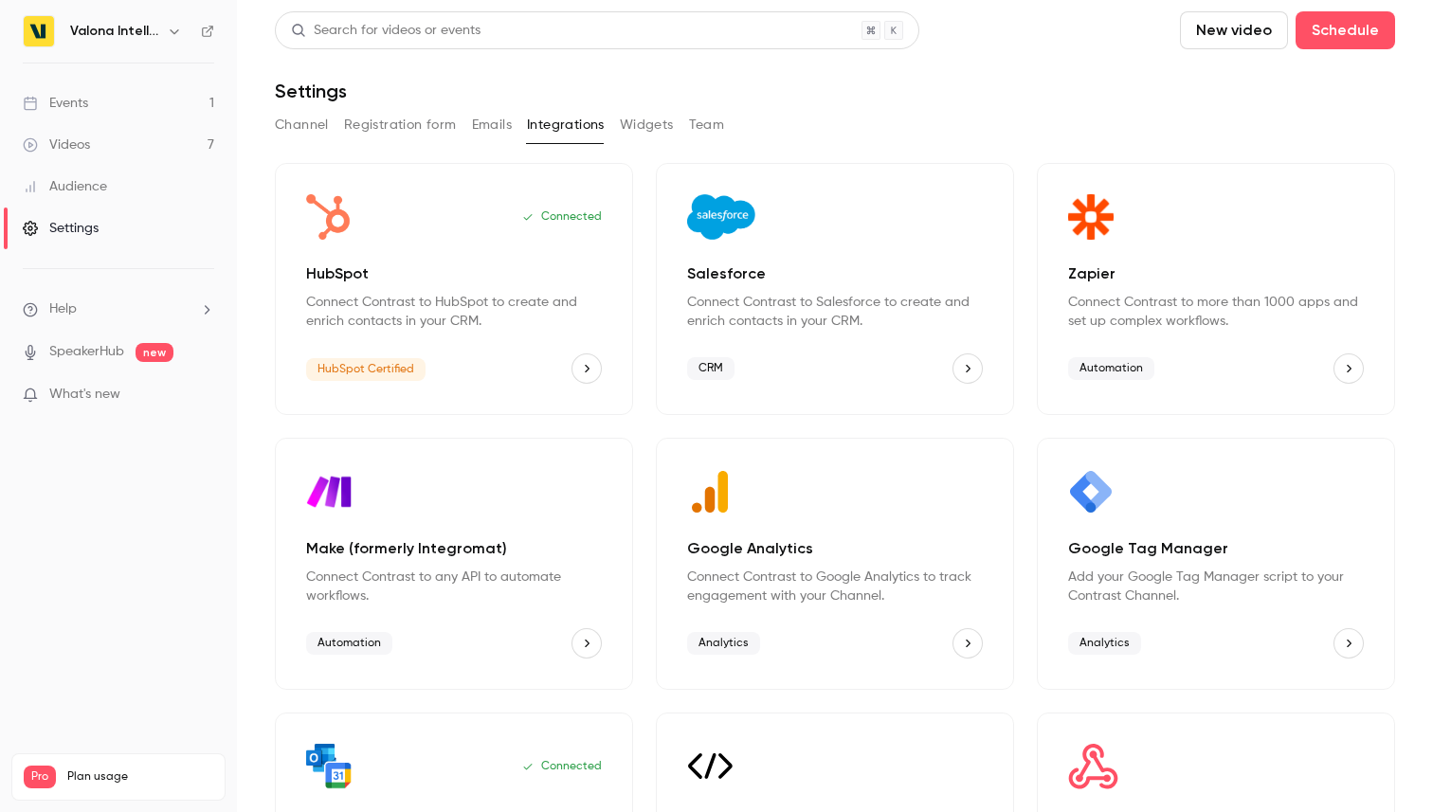
click at [623, 135] on button "Widgets" at bounding box center [647, 125] width 54 height 30
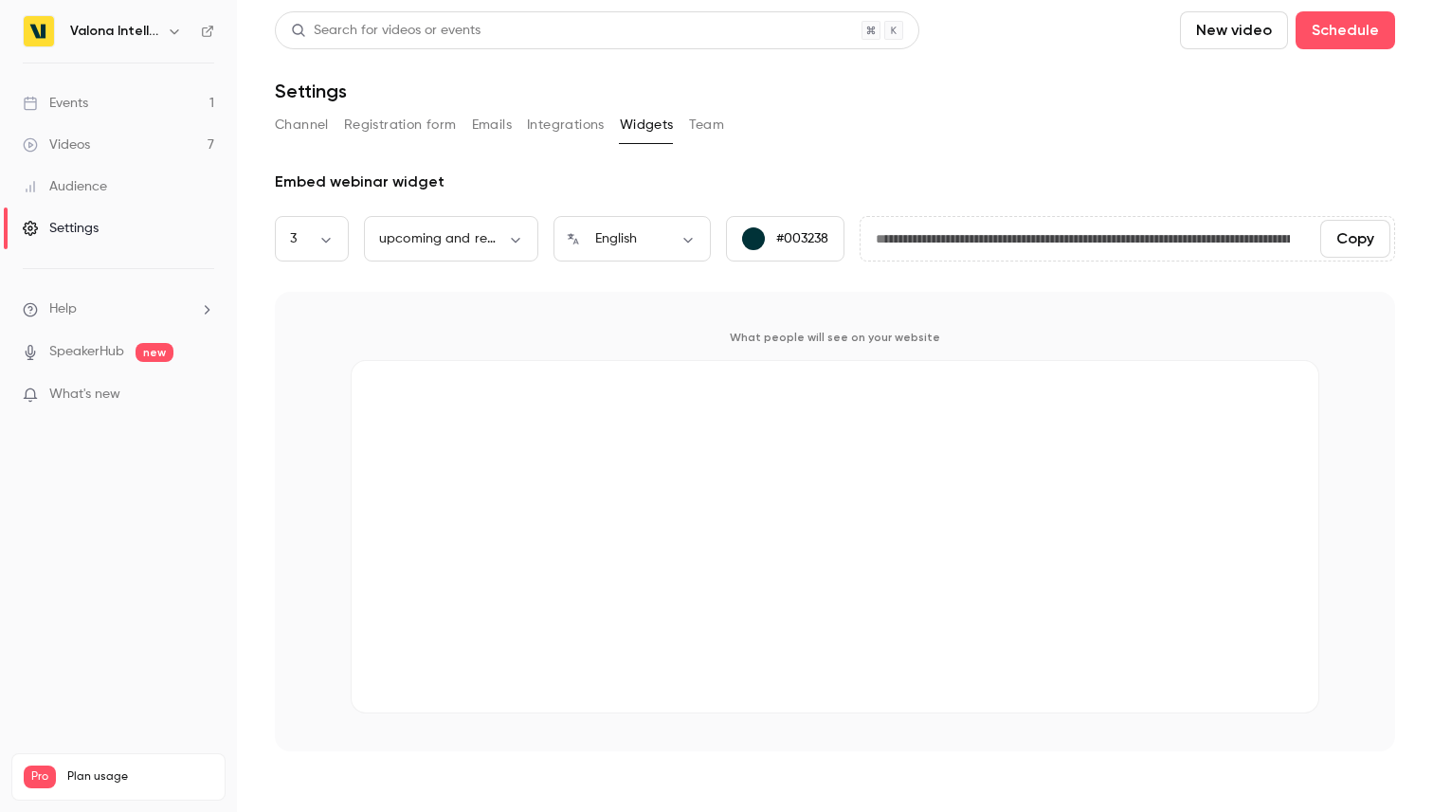
click at [696, 133] on button "Team" at bounding box center [707, 125] width 36 height 30
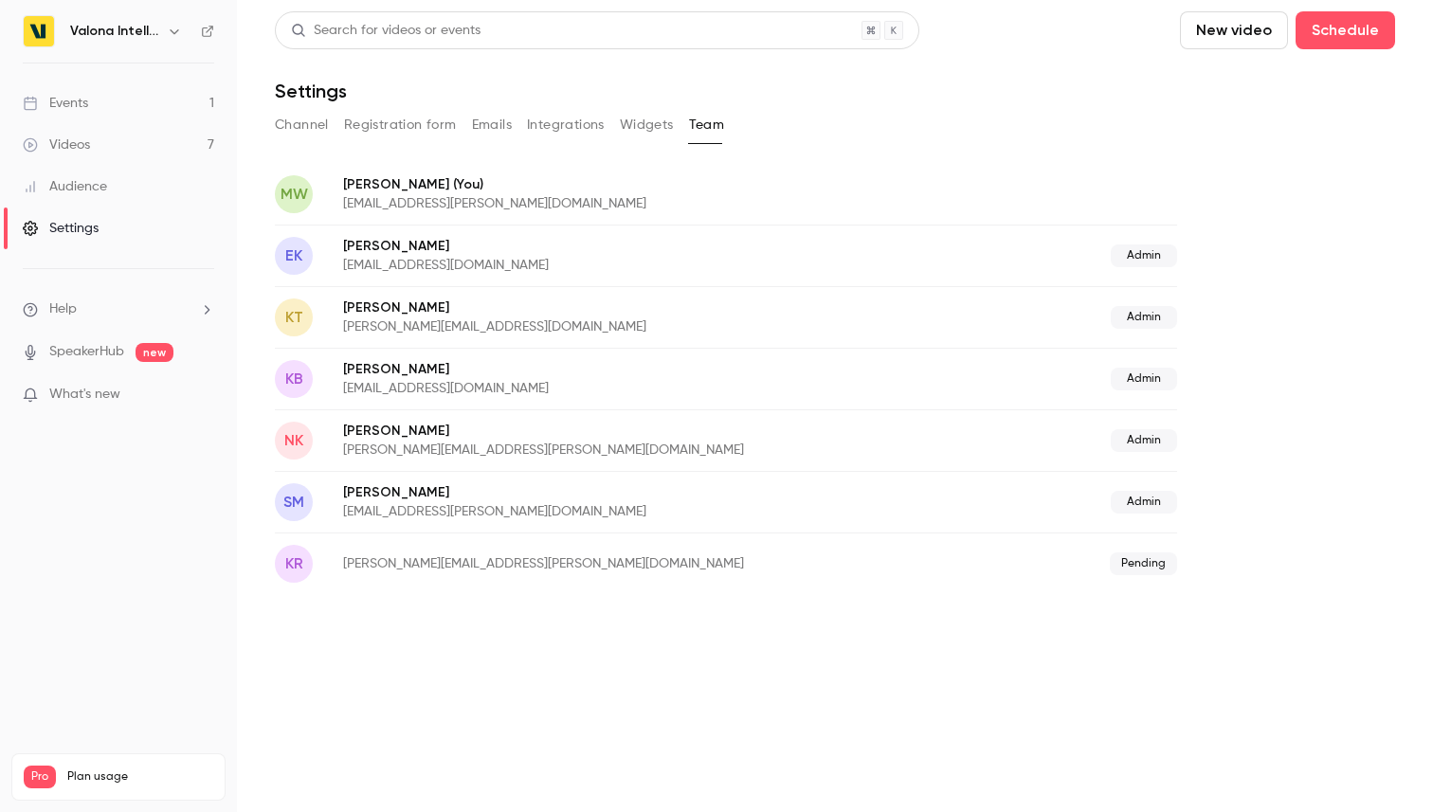
click at [636, 123] on button "Widgets" at bounding box center [647, 125] width 54 height 30
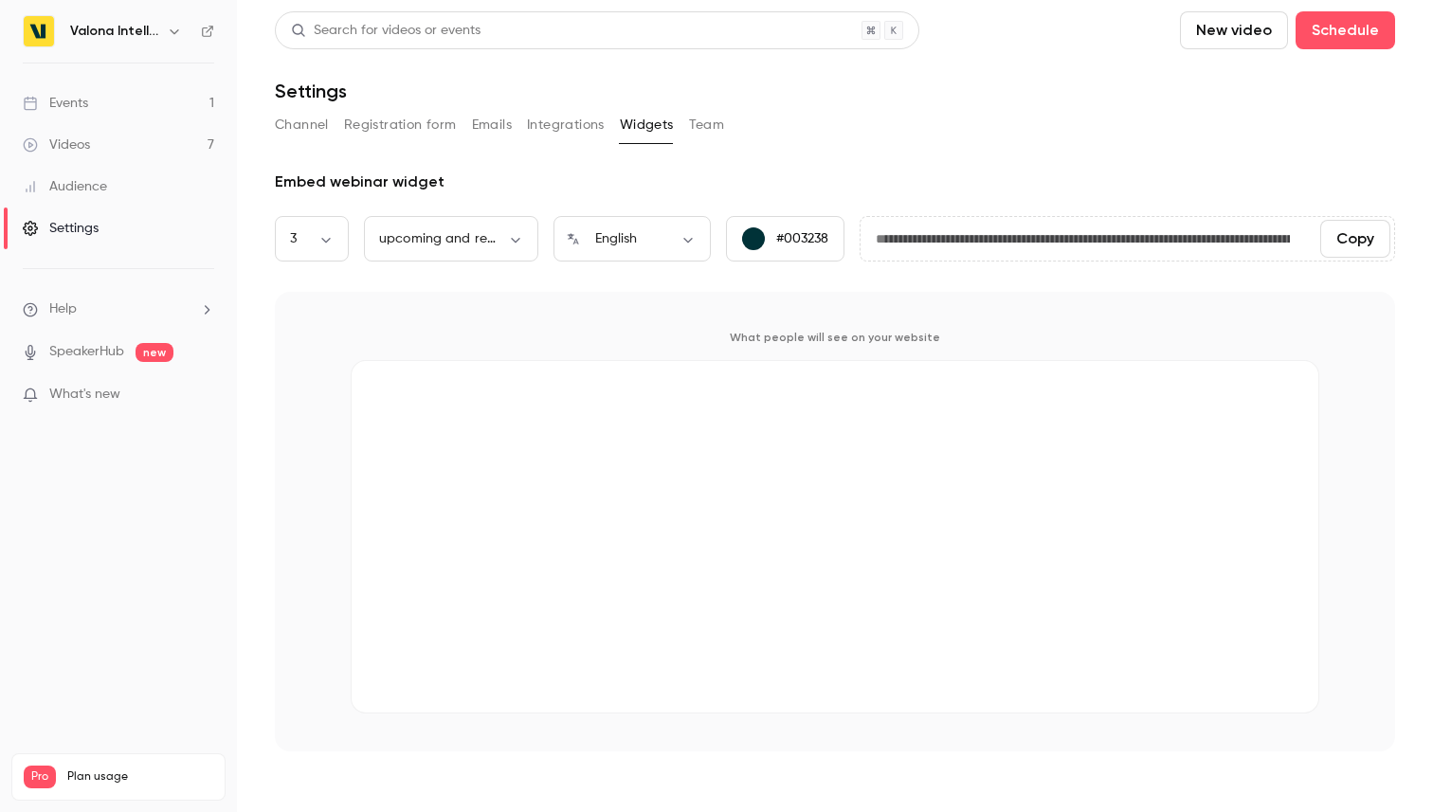
click at [1031, 238] on input "**********" at bounding box center [1082, 239] width 444 height 38
click at [1030, 160] on div "**********" at bounding box center [835, 381] width 1120 height 740
click at [548, 115] on button "Integrations" at bounding box center [566, 125] width 78 height 30
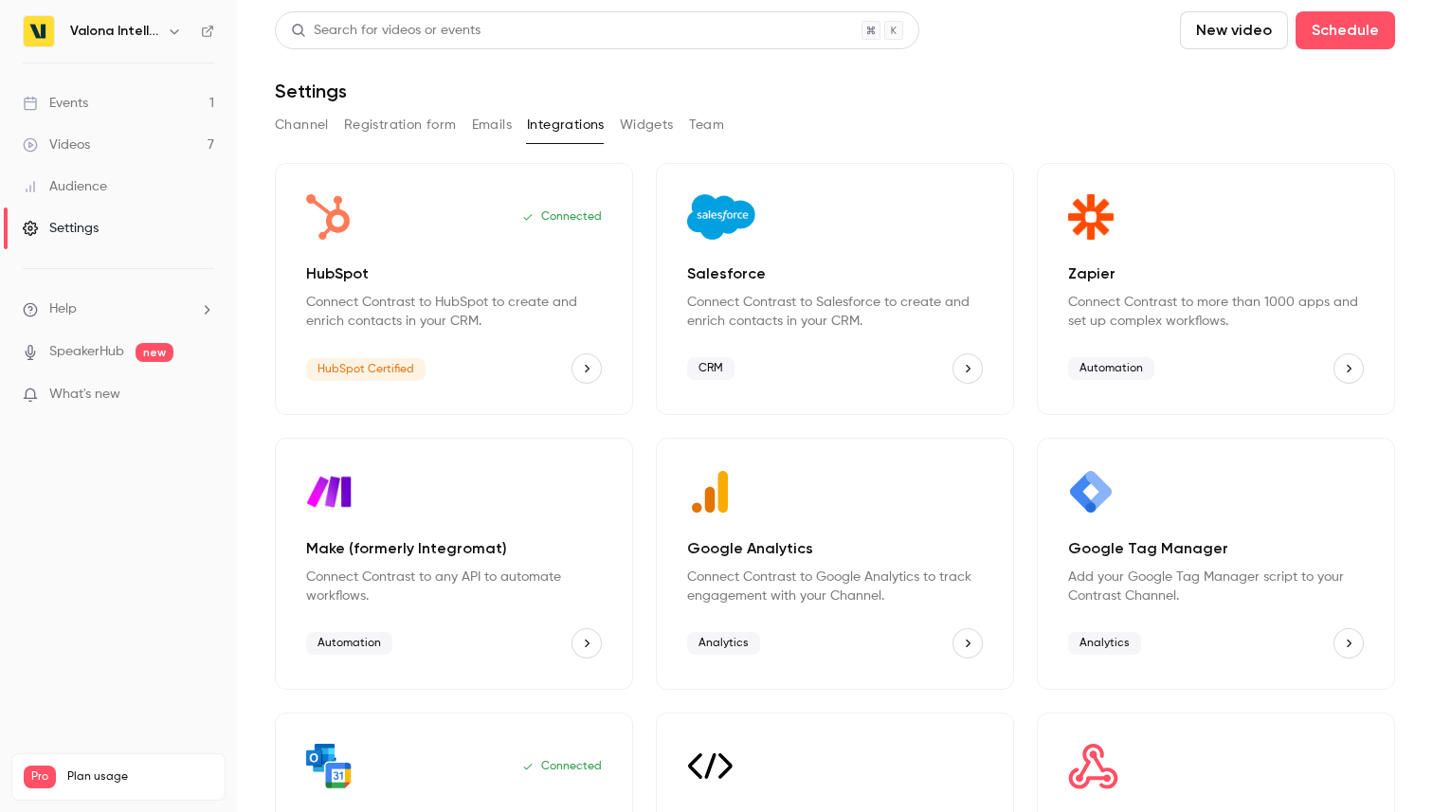
click at [692, 121] on button "Team" at bounding box center [707, 125] width 36 height 30
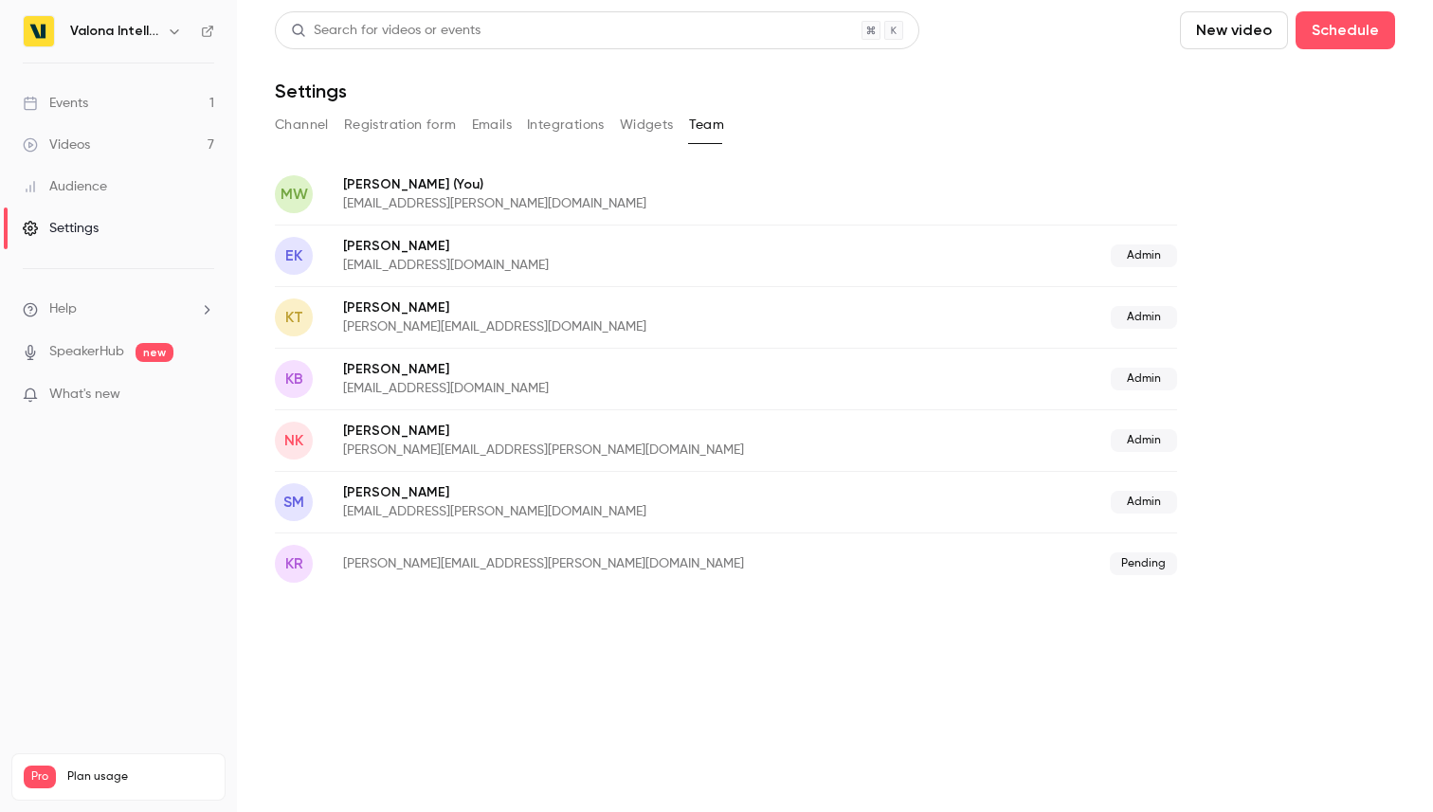
click at [476, 124] on button "Emails" at bounding box center [492, 125] width 40 height 30
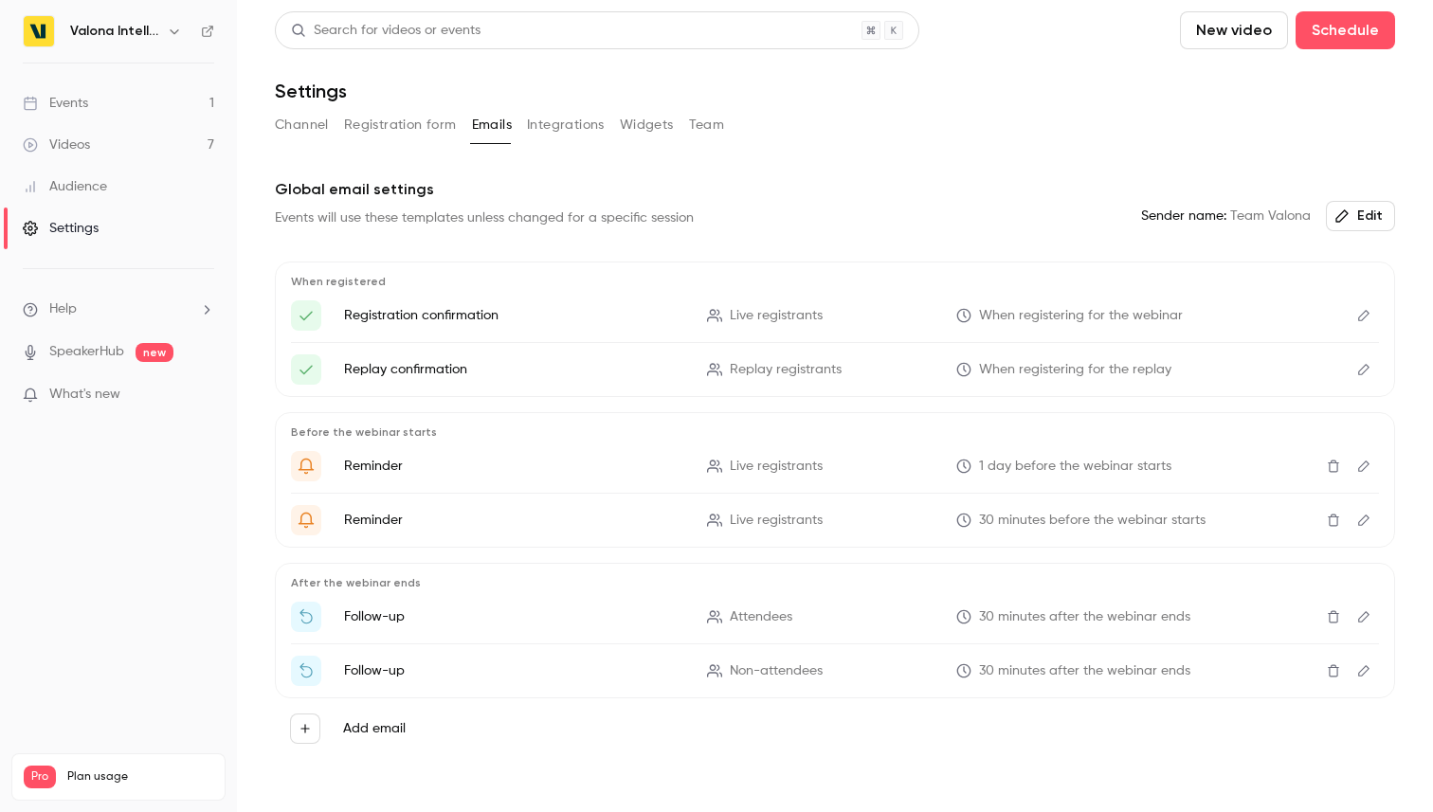
click at [393, 124] on button "Registration form" at bounding box center [400, 125] width 113 height 30
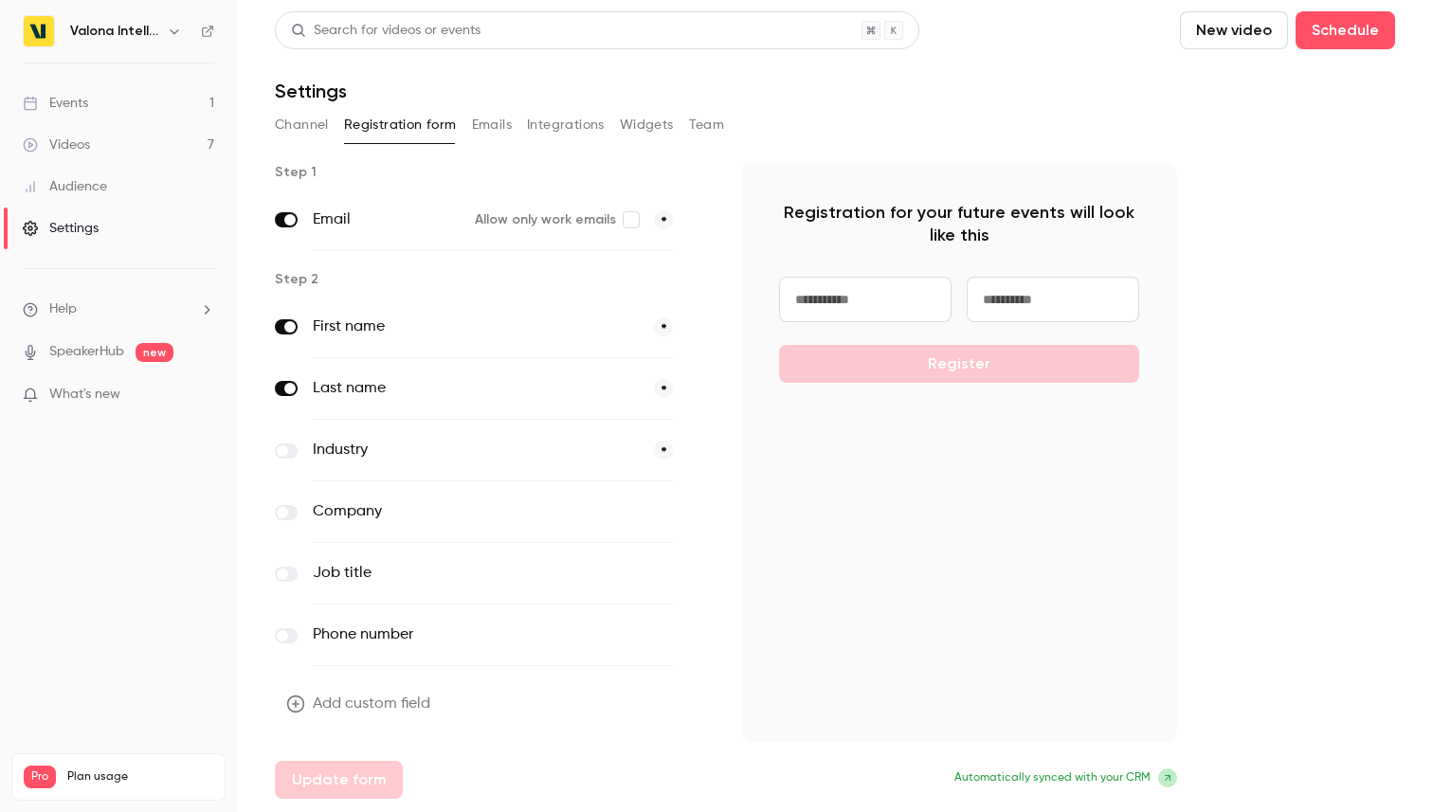
click at [287, 448] on span at bounding box center [282, 450] width 11 height 11
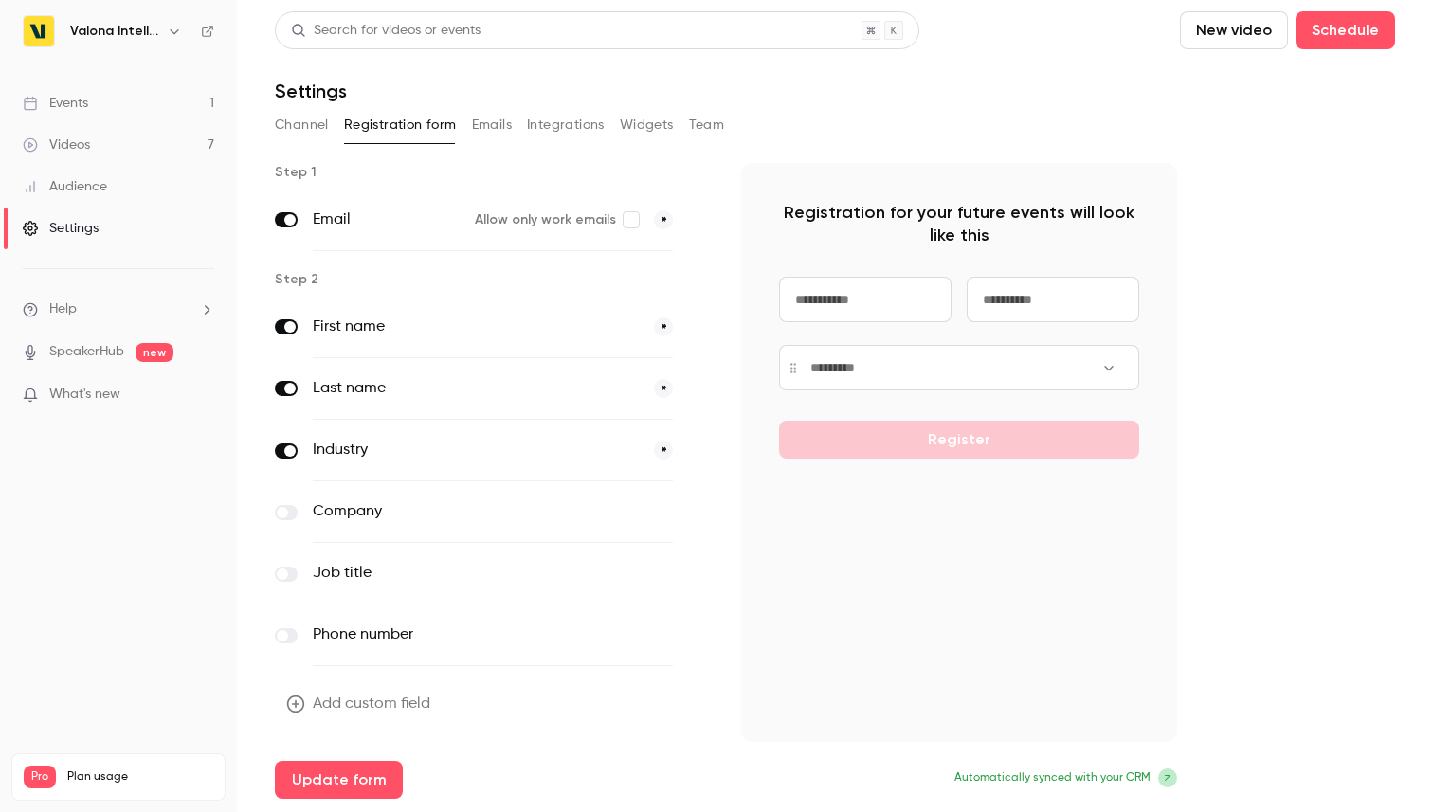
click at [286, 513] on span at bounding box center [282, 512] width 11 height 11
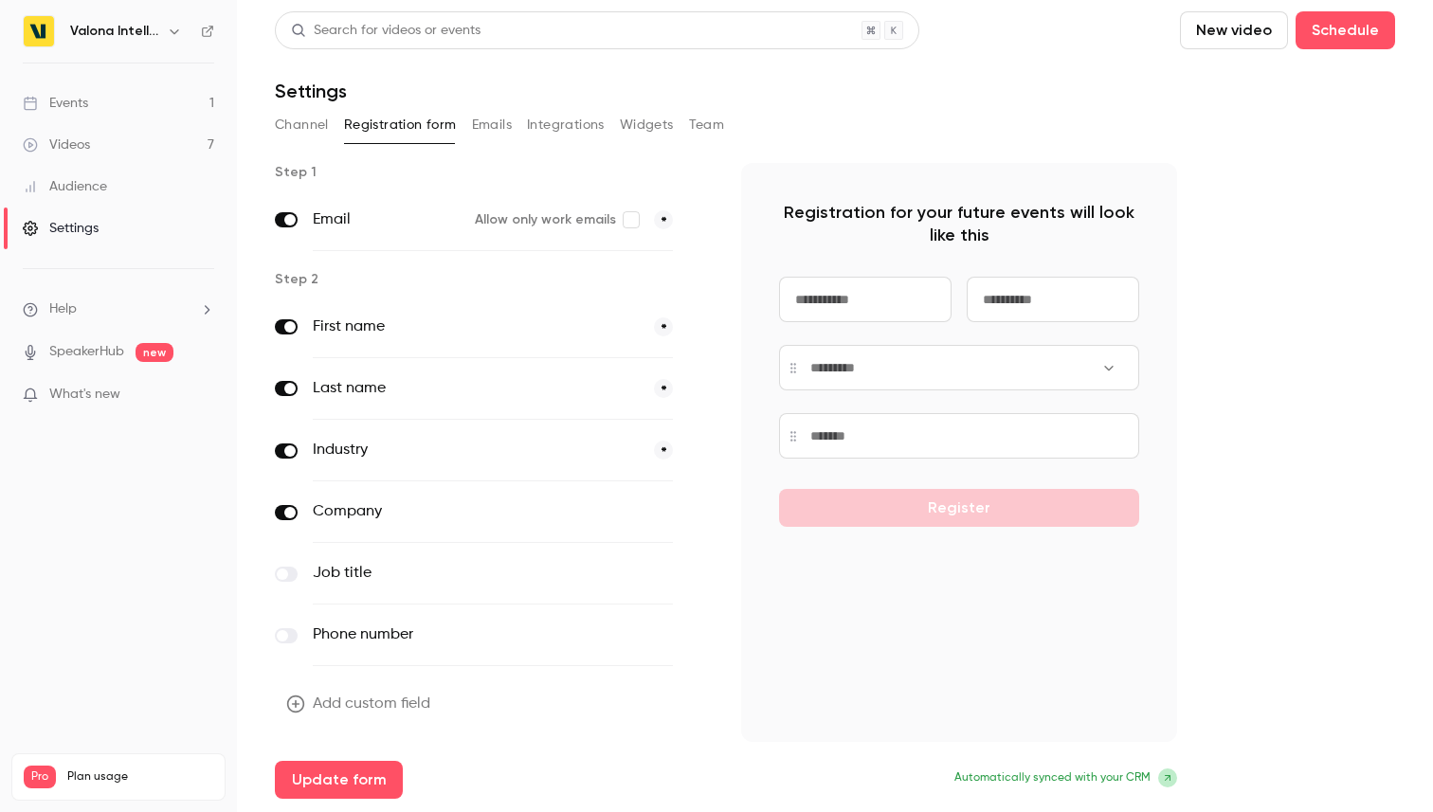
click at [285, 574] on span at bounding box center [282, 574] width 11 height 11
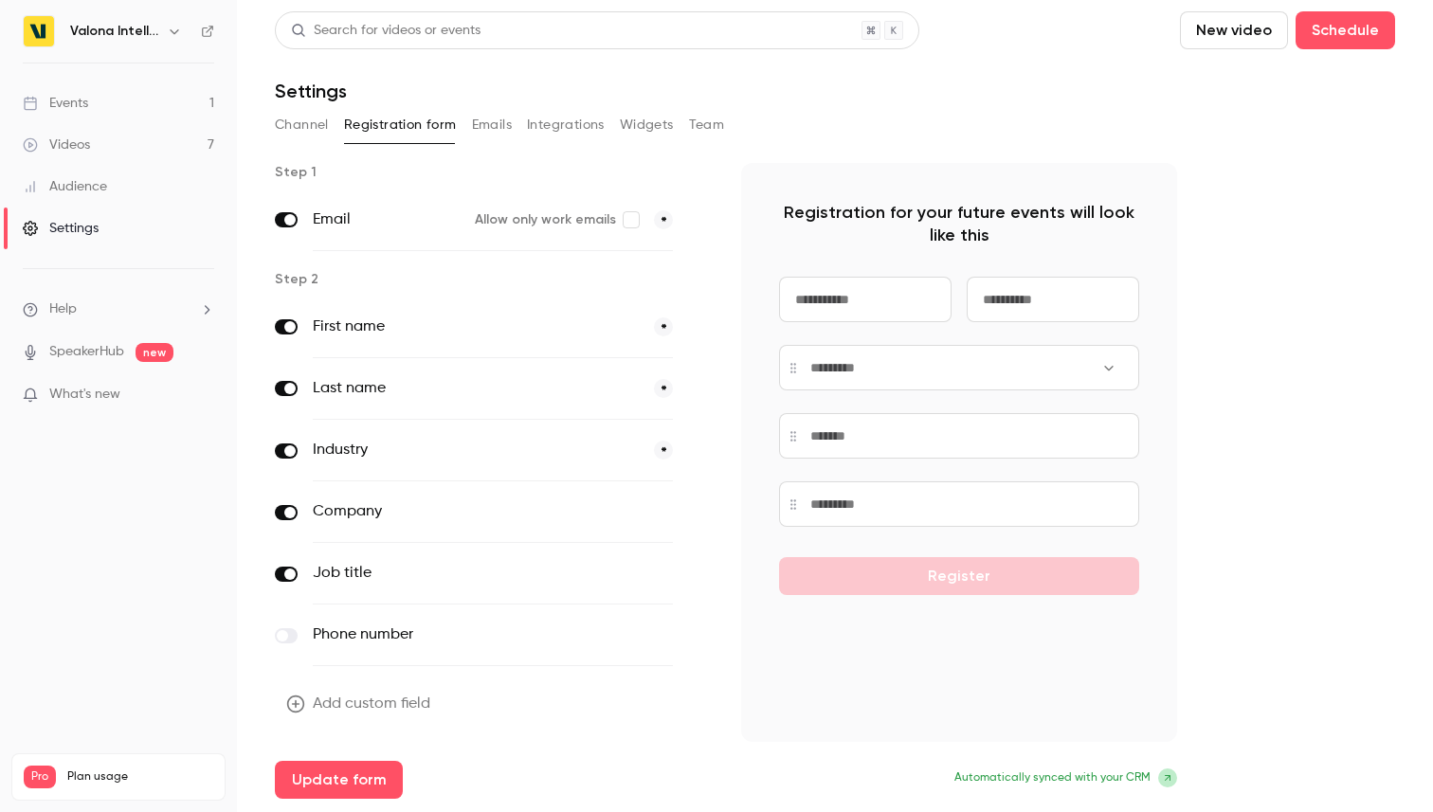
click at [285, 639] on span at bounding box center [282, 635] width 11 height 11
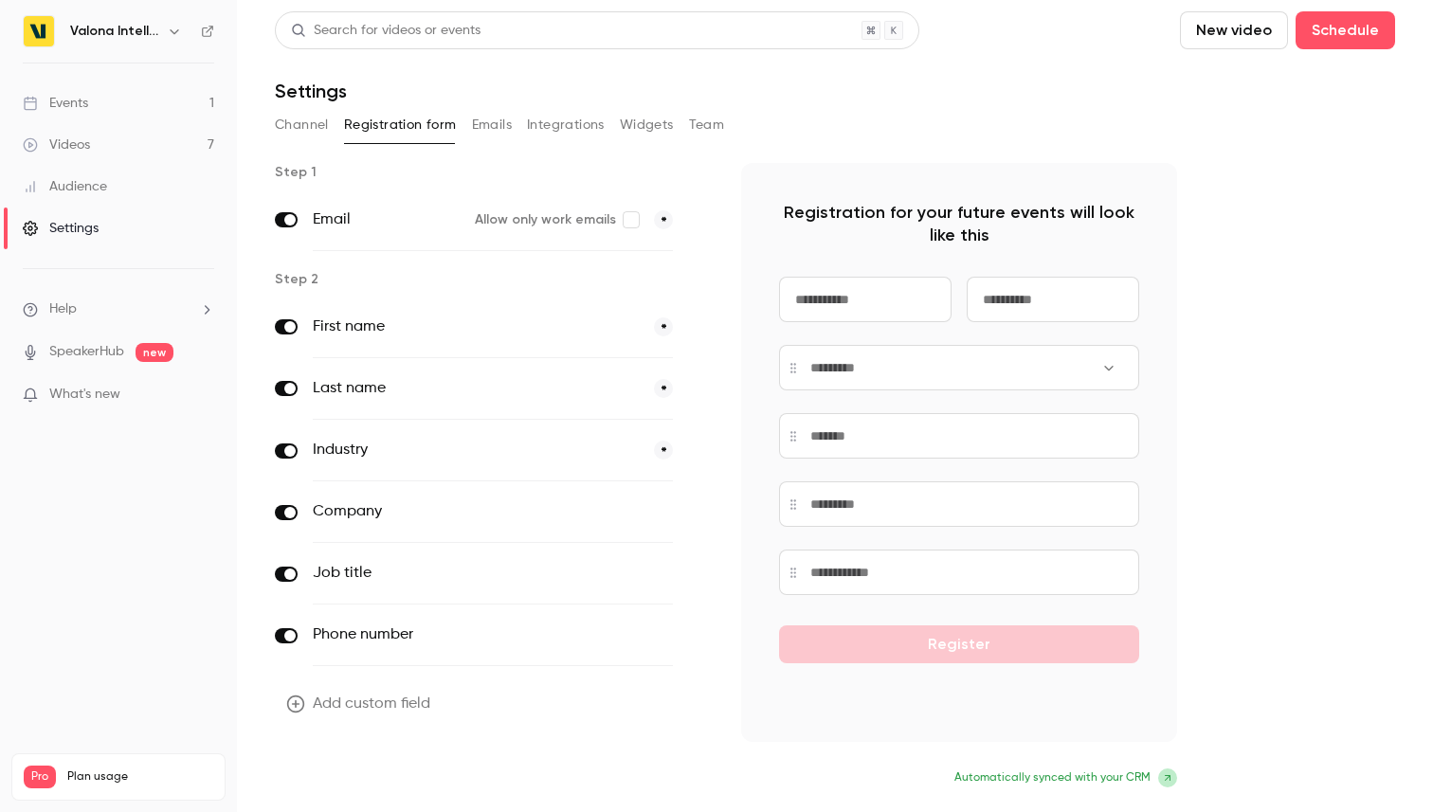
click at [323, 786] on button "Update form" at bounding box center [339, 780] width 128 height 38
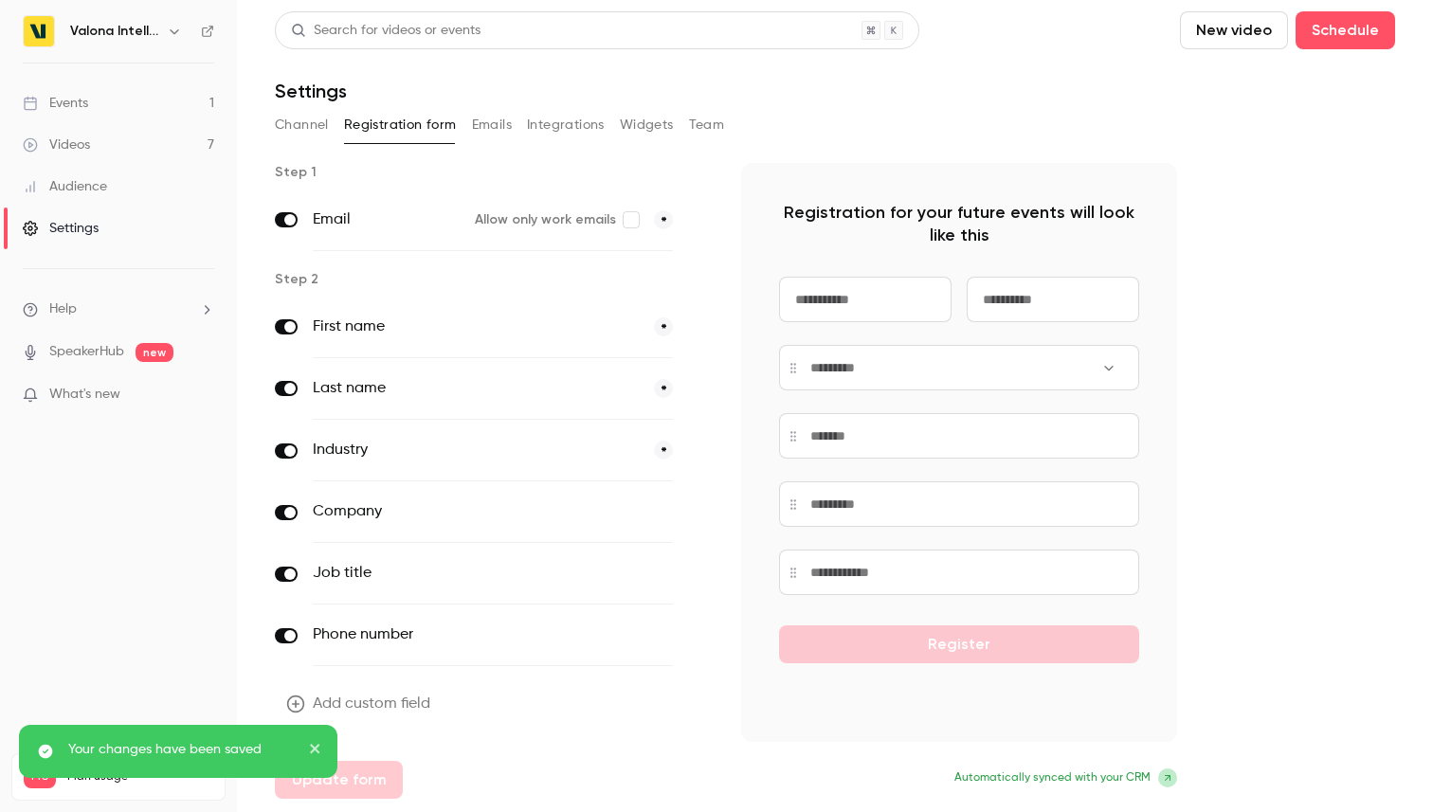
click at [317, 127] on button "Channel" at bounding box center [302, 125] width 54 height 30
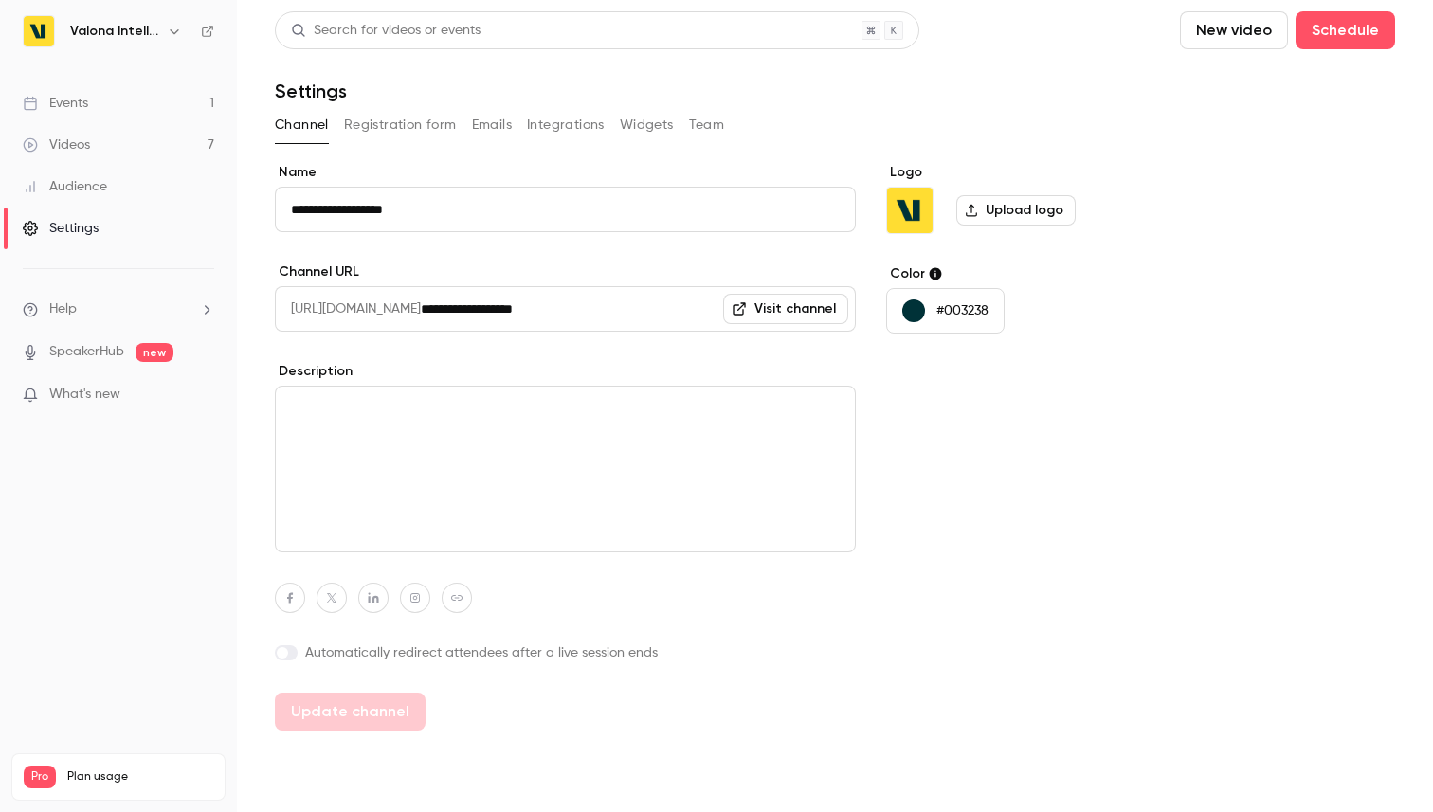
click at [125, 98] on link "Events 1" at bounding box center [118, 103] width 237 height 42
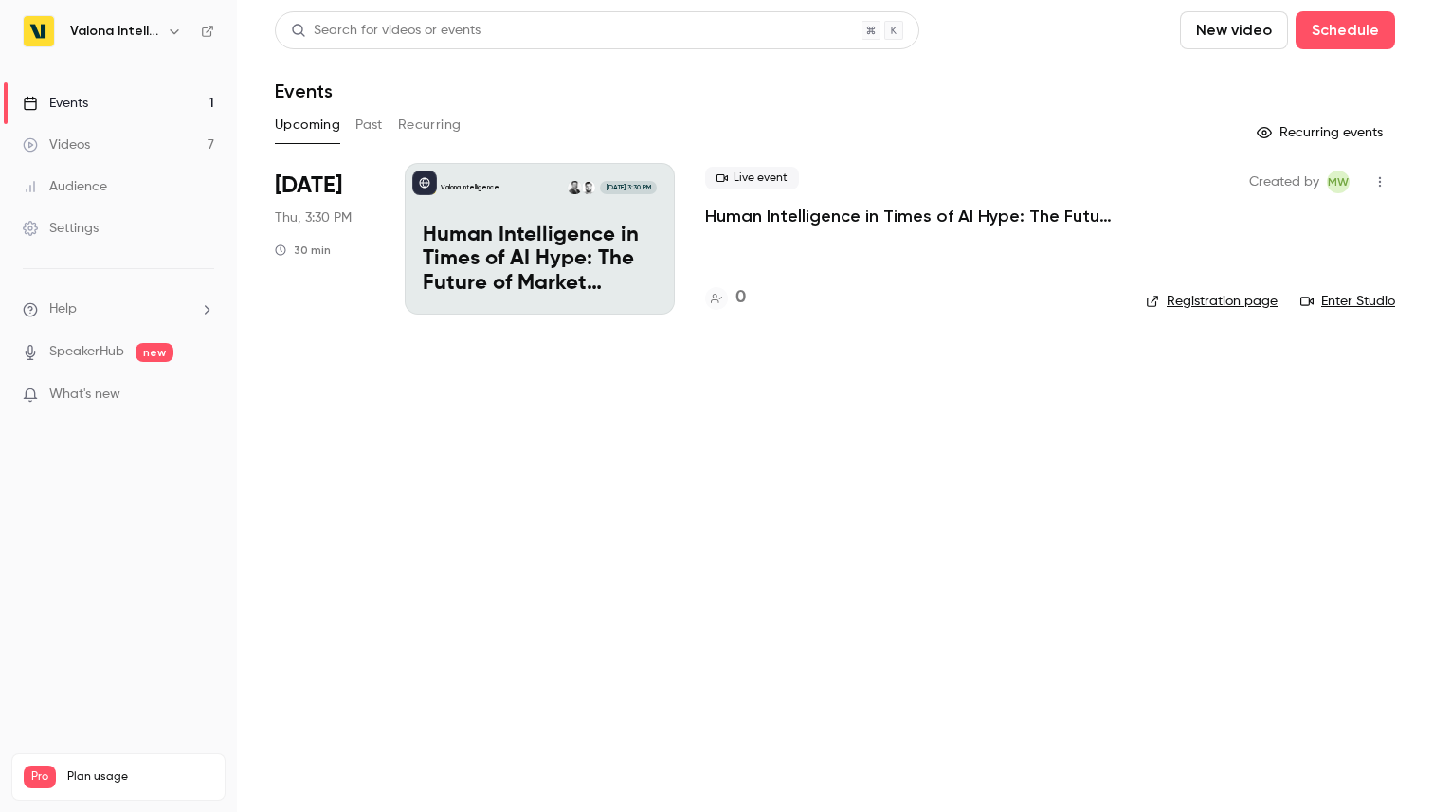
click at [607, 222] on div "Valona Intelligence Nov 13, 3:30 PM Human Intelligence in Times of AI Hype: The…" at bounding box center [540, 239] width 270 height 152
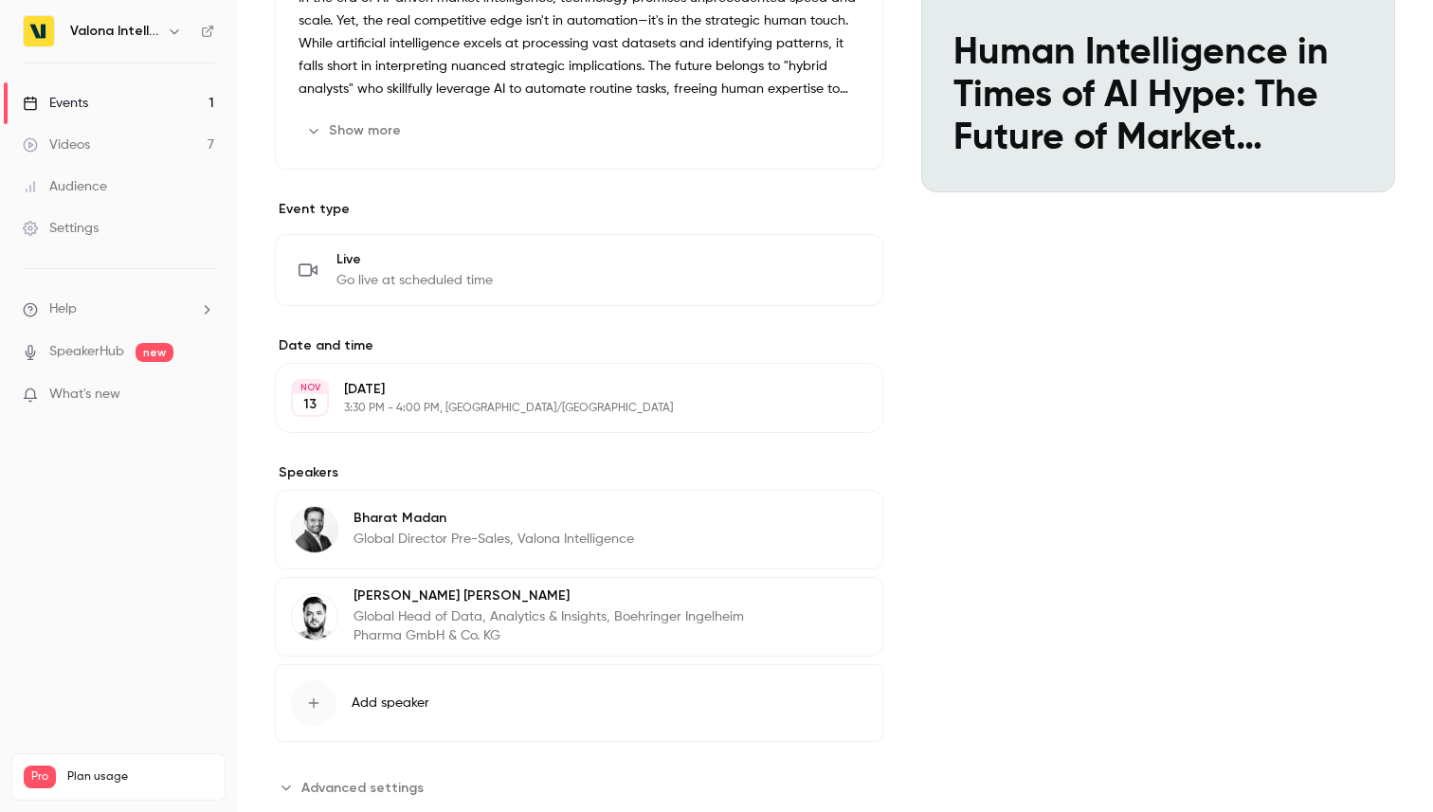
scroll to position [316, 0]
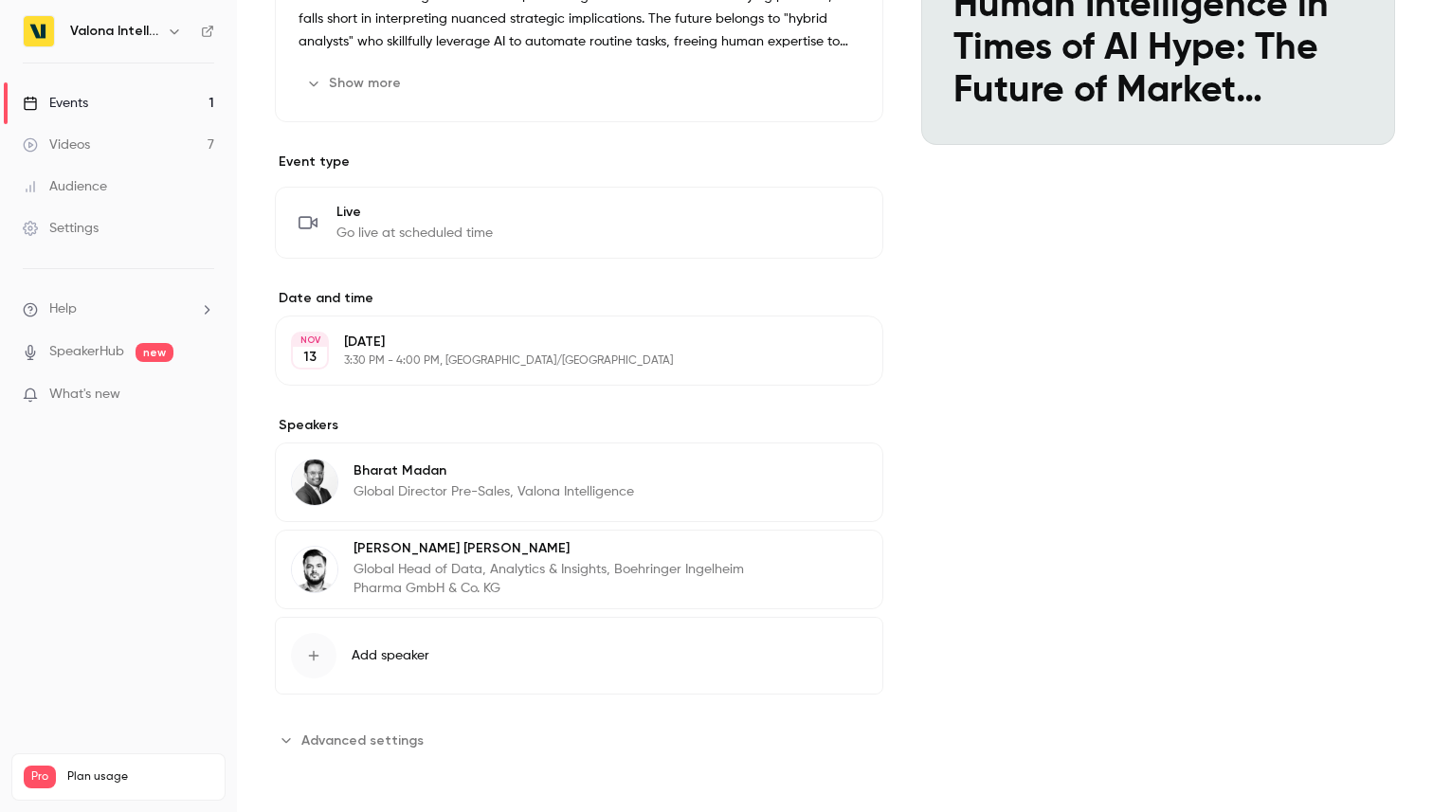
click at [400, 735] on span "Advanced settings" at bounding box center [362, 741] width 122 height 20
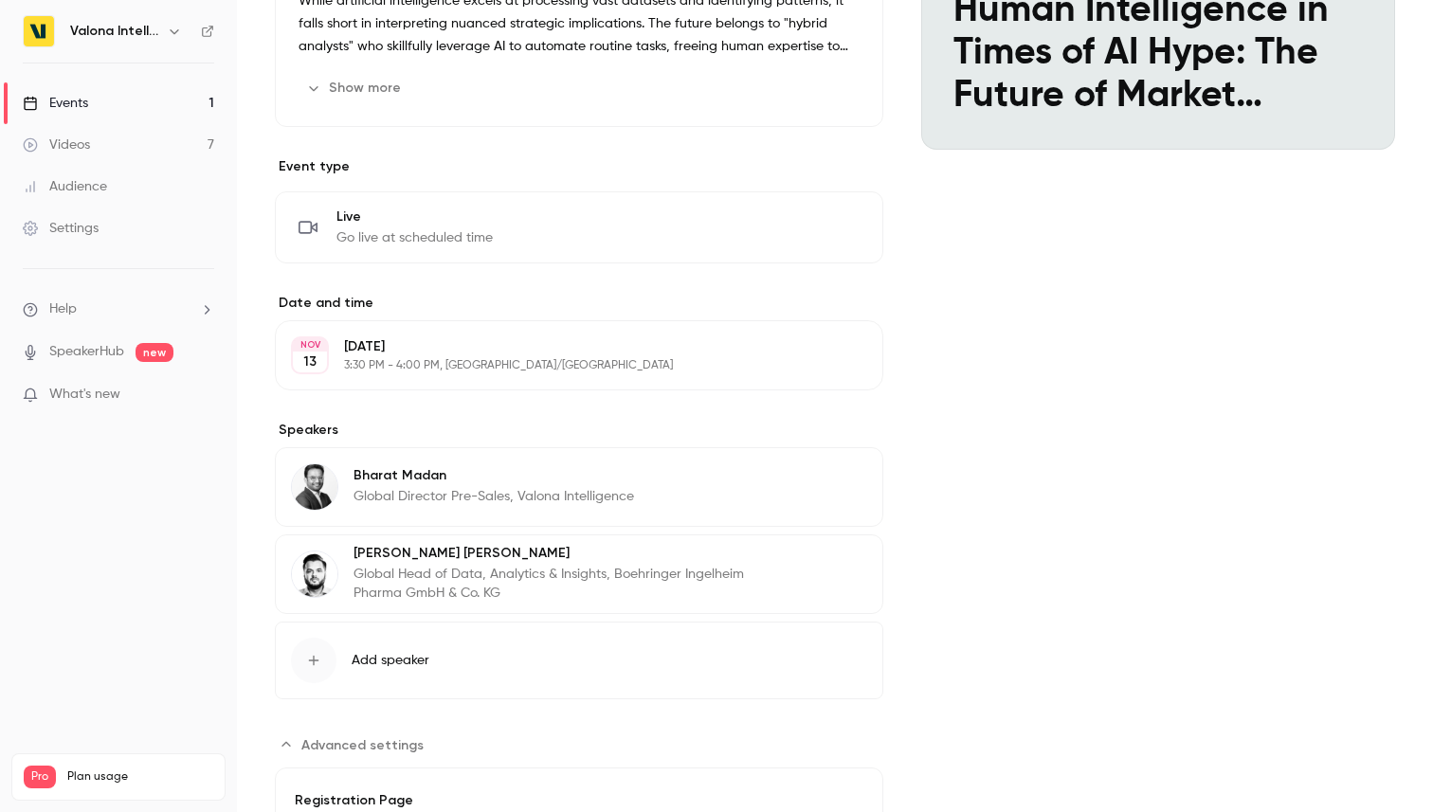
scroll to position [0, 0]
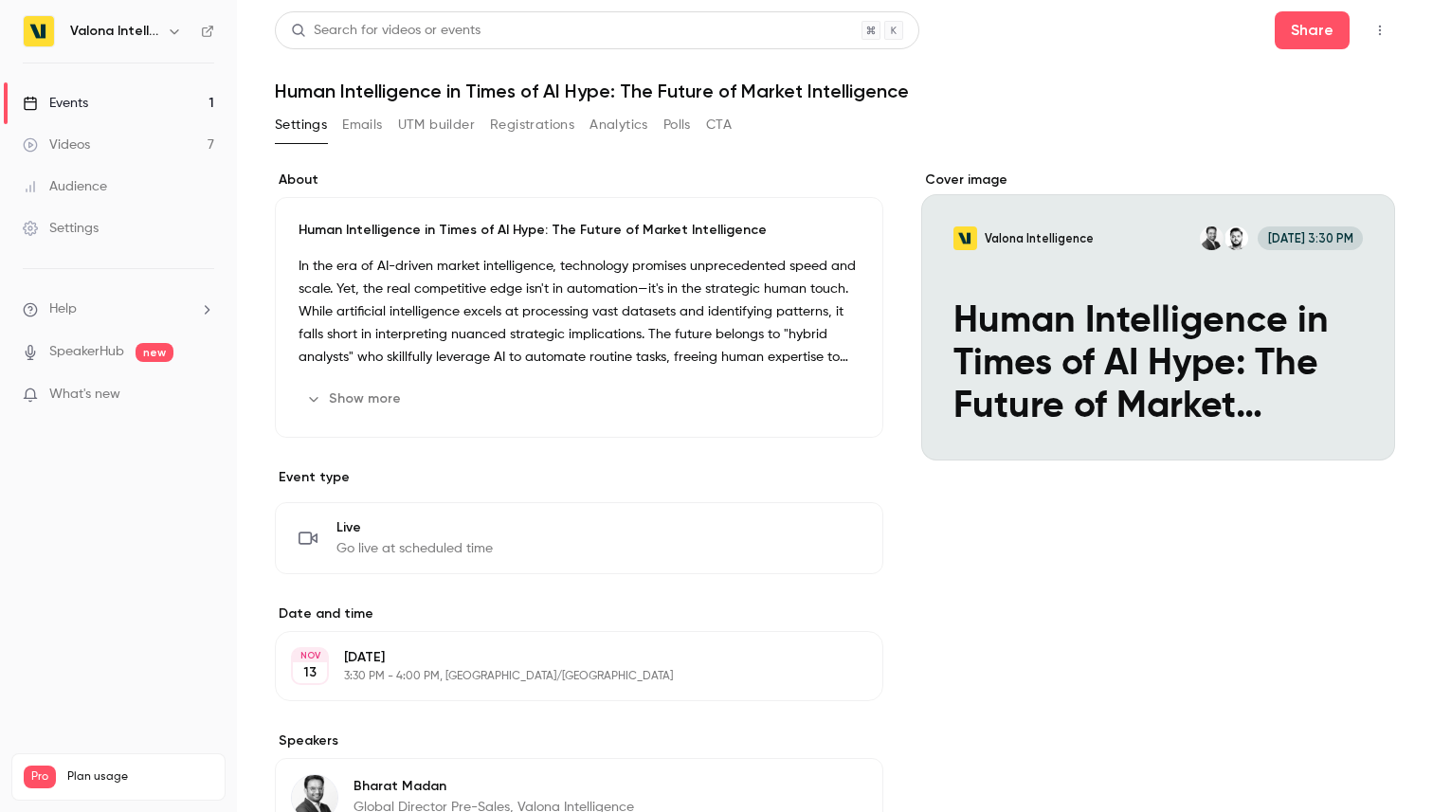
click at [370, 127] on button "Emails" at bounding box center [362, 125] width 40 height 30
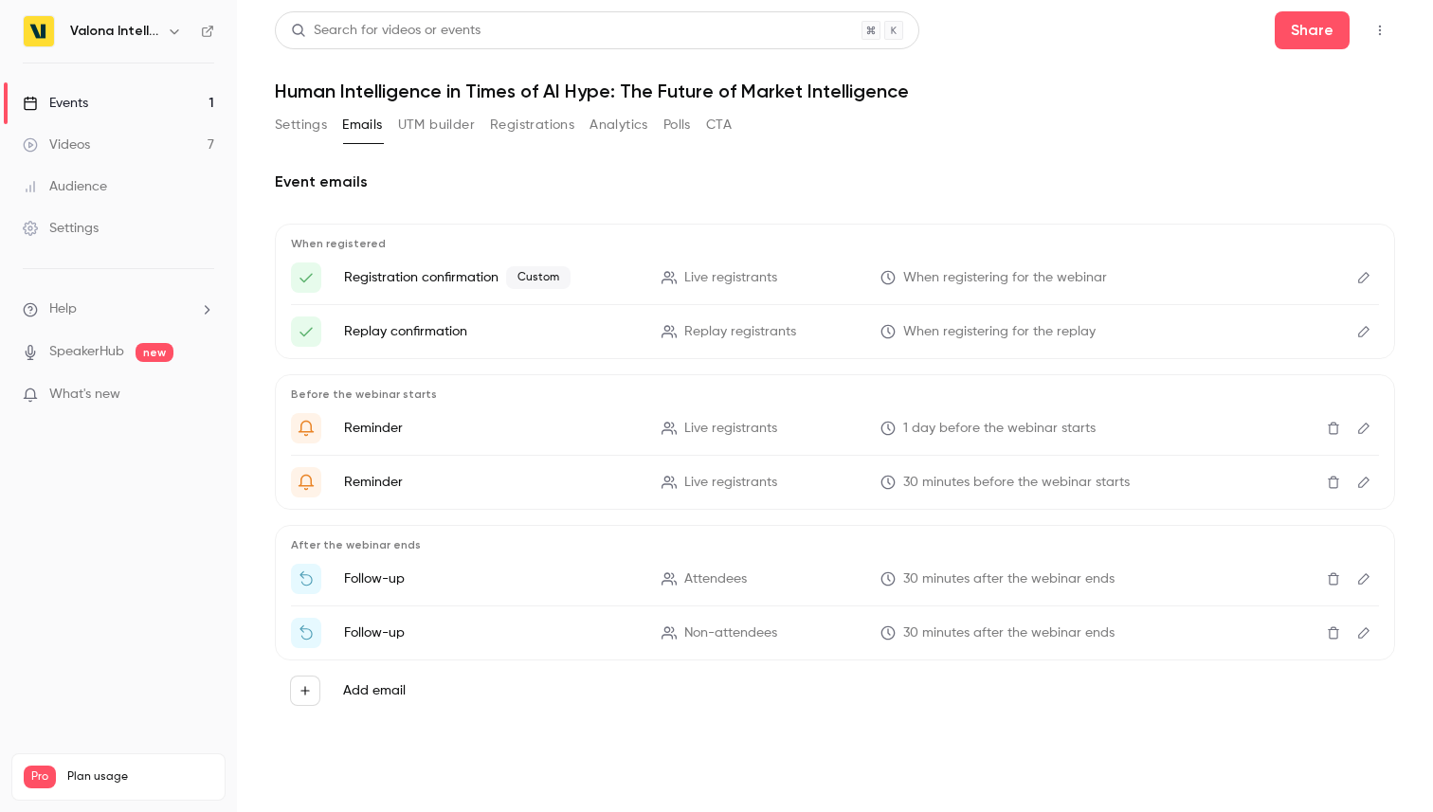
click at [451, 130] on button "UTM builder" at bounding box center [436, 125] width 77 height 30
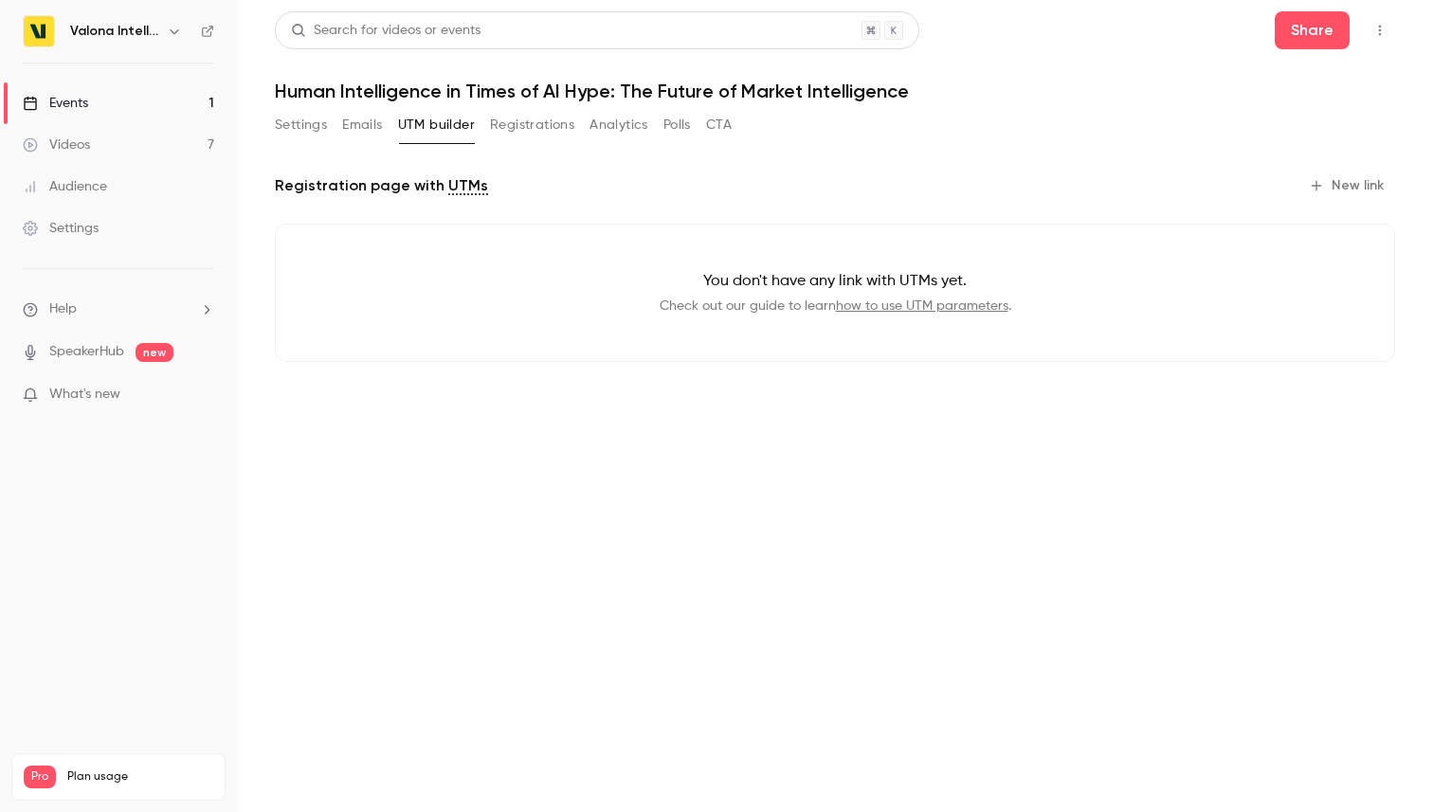
click at [522, 131] on button "Registrations" at bounding box center [532, 125] width 84 height 30
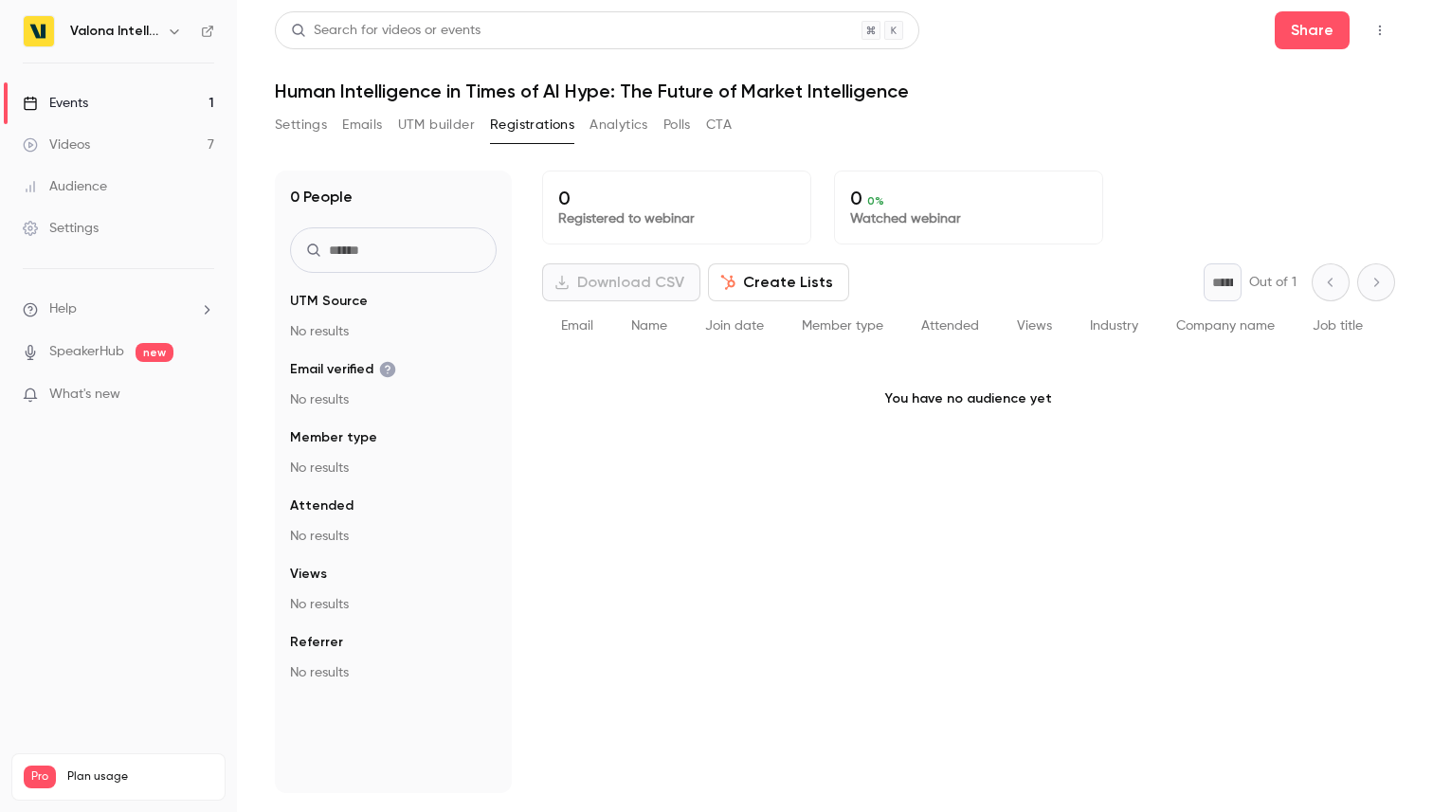
click at [615, 130] on button "Analytics" at bounding box center [618, 125] width 59 height 30
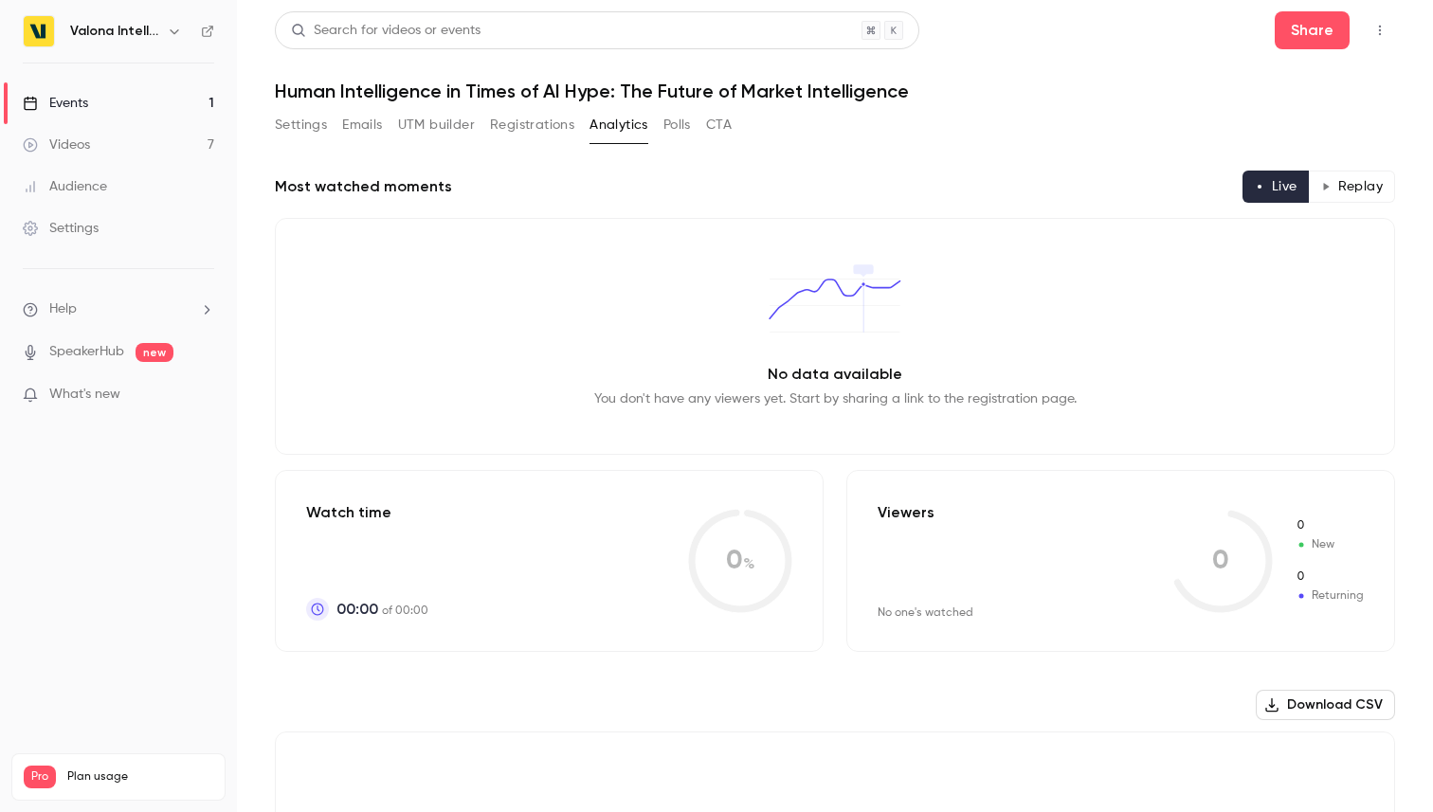
click at [683, 127] on button "Polls" at bounding box center [676, 125] width 27 height 30
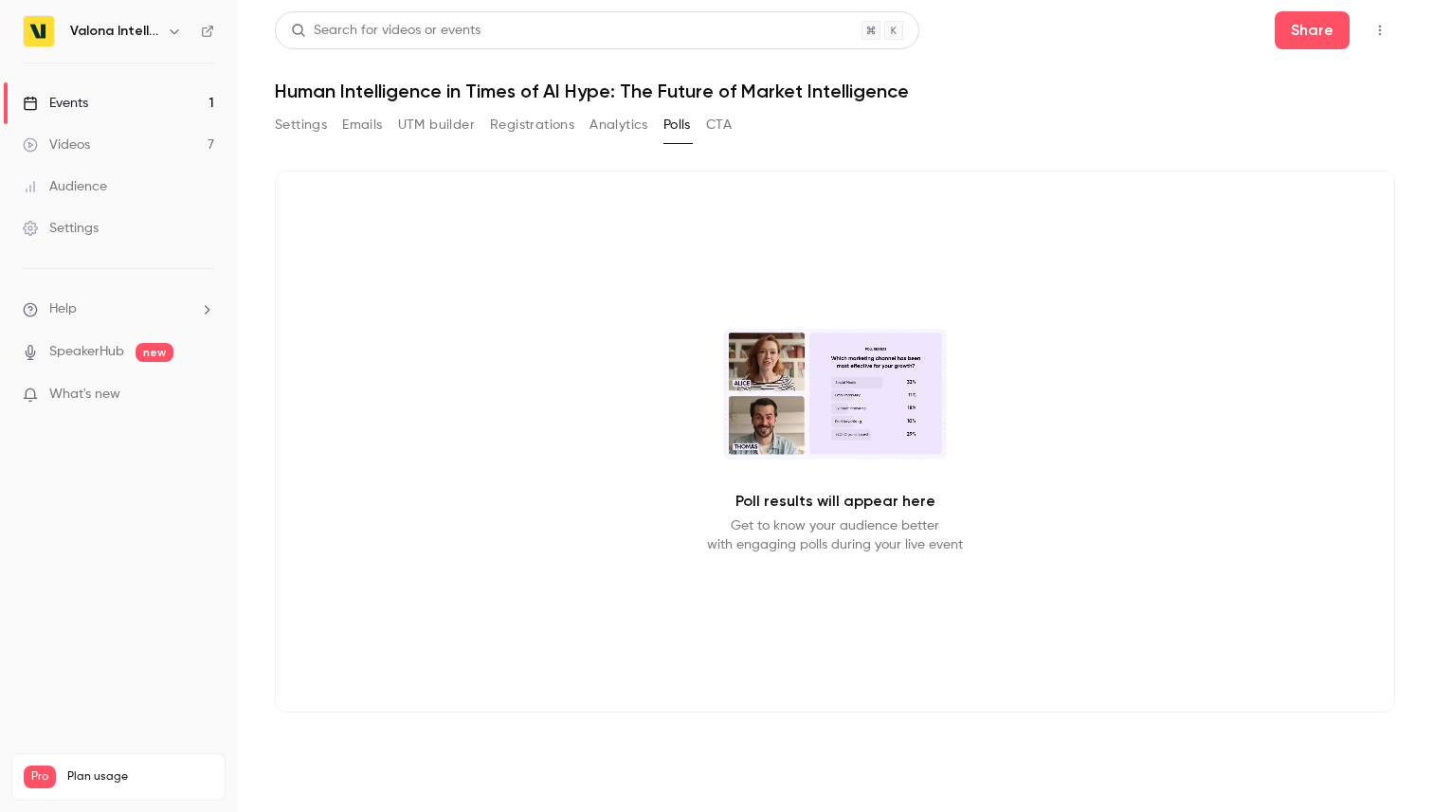
click at [720, 126] on button "CTA" at bounding box center [719, 125] width 26 height 30
